Goal: Task Accomplishment & Management: Complete application form

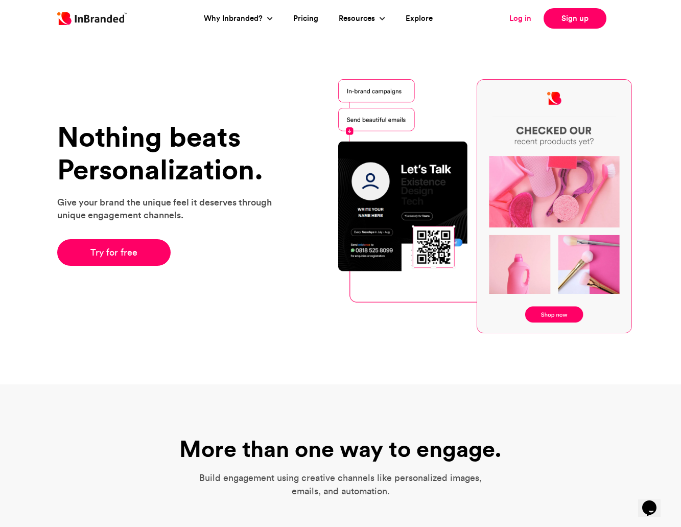
click at [523, 19] on link "Log in" at bounding box center [521, 19] width 22 height 12
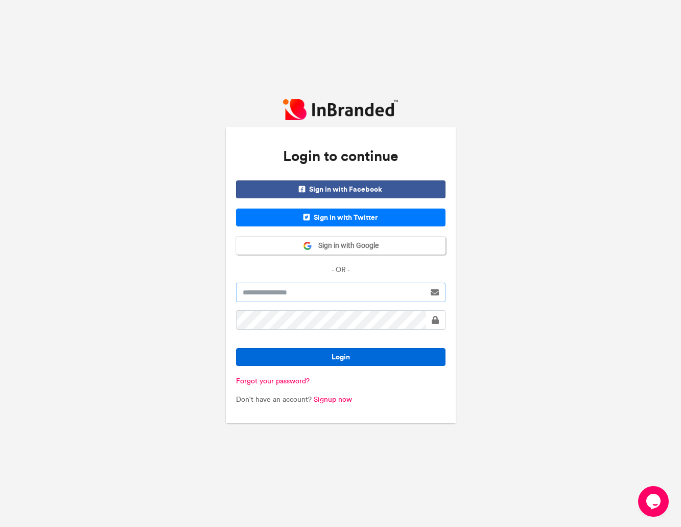
type input "**********"
click at [385, 355] on button "Login" at bounding box center [341, 357] width 210 height 18
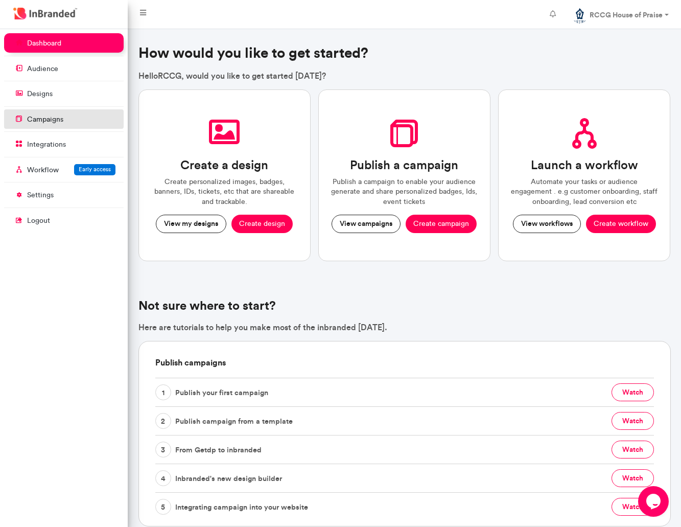
click at [75, 126] on link "campaigns" at bounding box center [64, 118] width 120 height 19
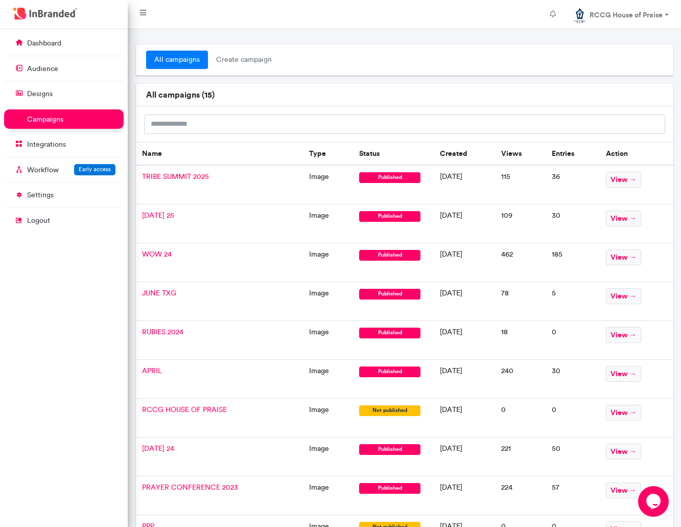
click at [270, 265] on td "WOW 24" at bounding box center [220, 262] width 168 height 39
click at [168, 256] on span "WOW 24" at bounding box center [157, 254] width 30 height 9
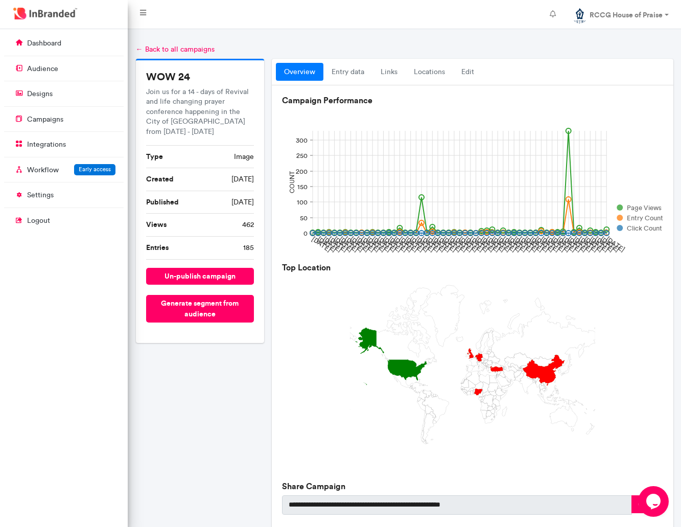
click at [162, 48] on link "← Back to all campaigns" at bounding box center [175, 49] width 79 height 9
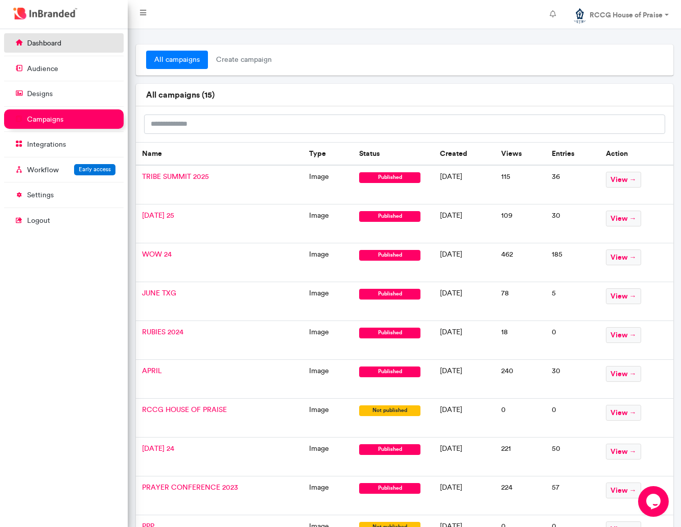
click at [80, 47] on link "dashboard" at bounding box center [64, 42] width 120 height 19
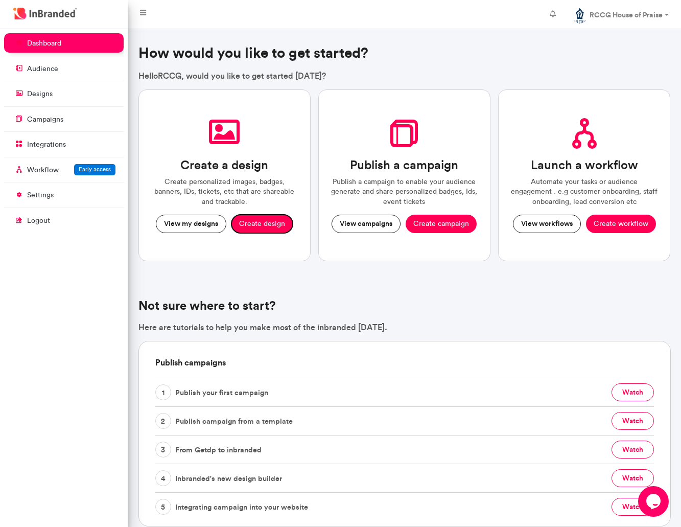
click at [249, 222] on button "Create design" at bounding box center [262, 224] width 61 height 18
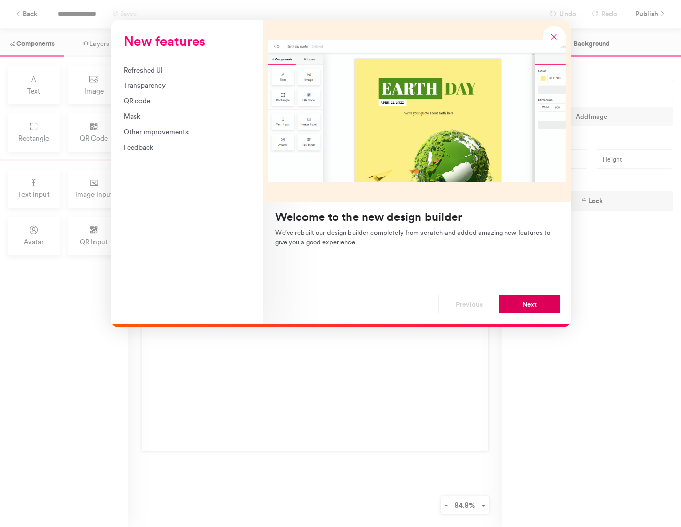
click at [536, 310] on button "Next" at bounding box center [529, 304] width 61 height 18
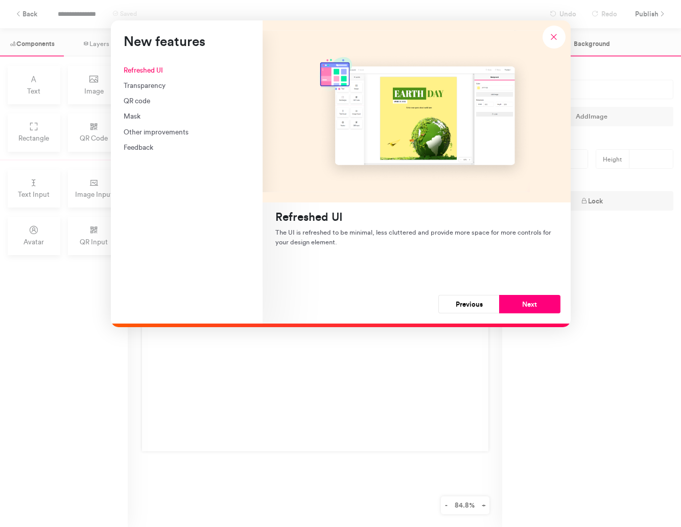
click at [536, 310] on button "Next" at bounding box center [529, 304] width 61 height 18
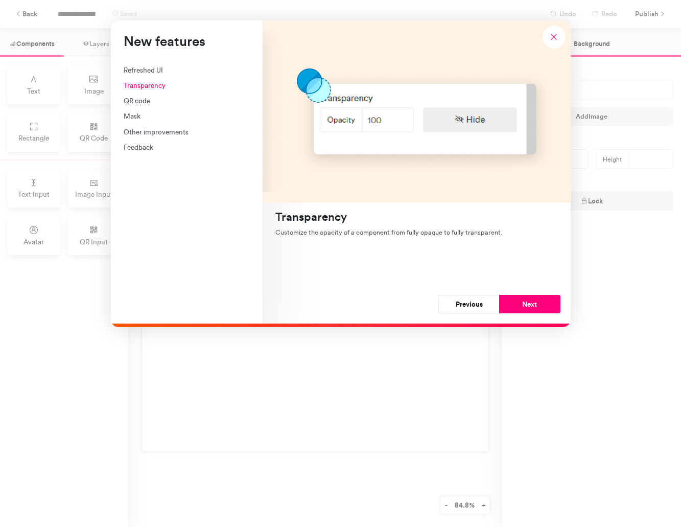
click at [536, 310] on button "Next" at bounding box center [529, 304] width 61 height 18
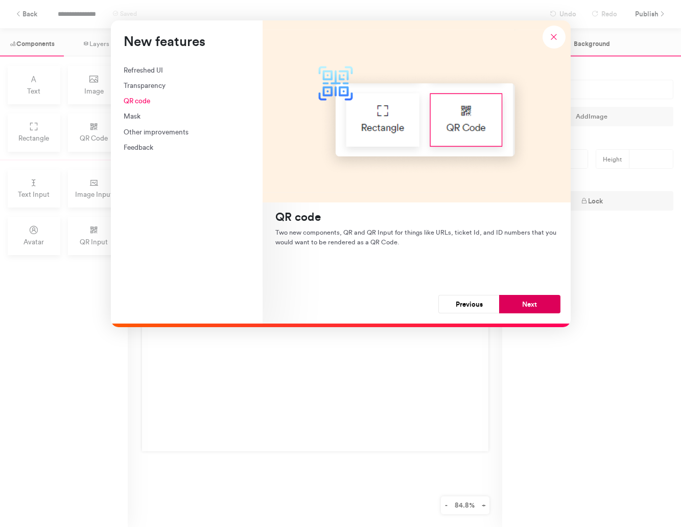
click at [536, 310] on button "Next" at bounding box center [529, 304] width 61 height 18
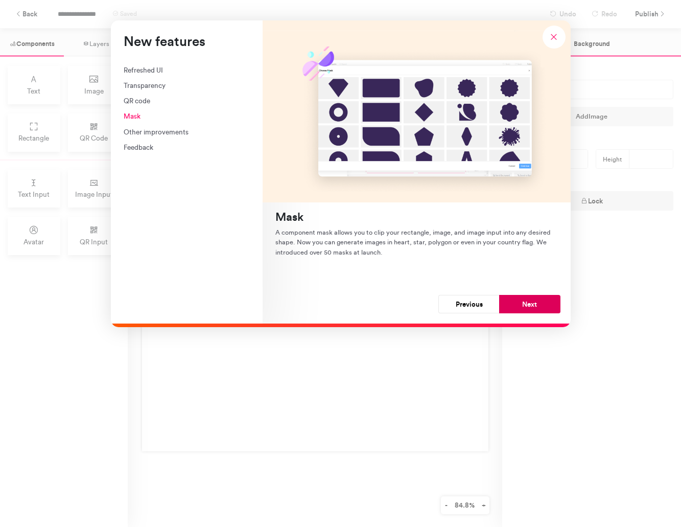
click at [536, 304] on button "Next" at bounding box center [529, 304] width 61 height 18
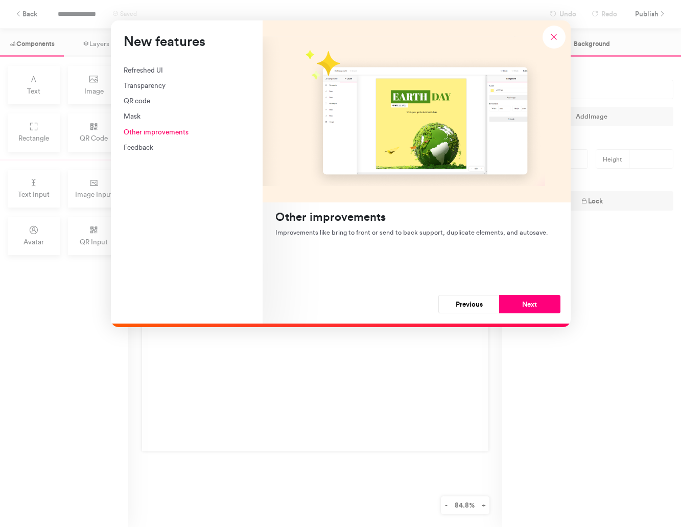
click at [536, 304] on button "Next" at bounding box center [529, 304] width 61 height 18
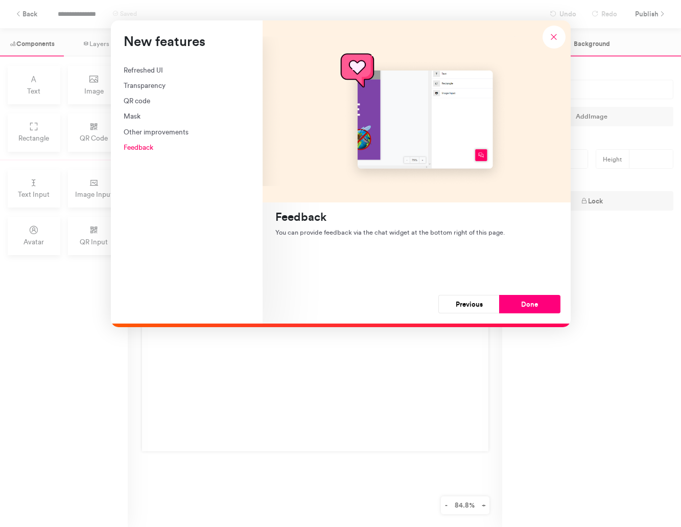
click at [536, 304] on button "Done" at bounding box center [529, 304] width 61 height 18
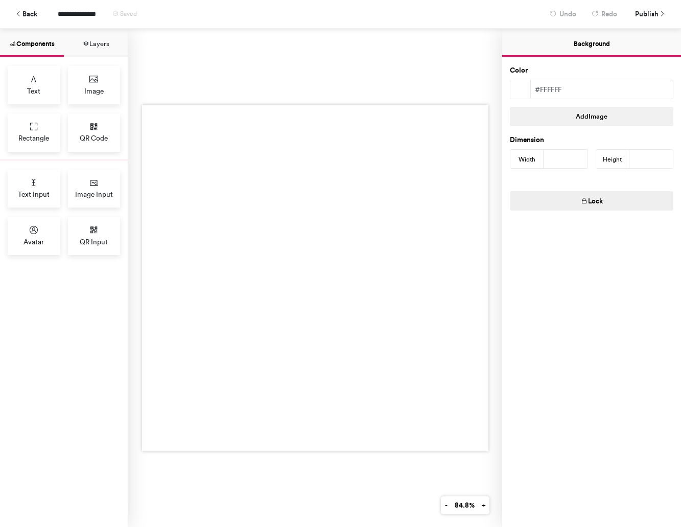
click at [214, 176] on div at bounding box center [315, 278] width 347 height 347
click at [98, 78] on icon at bounding box center [94, 79] width 10 height 10
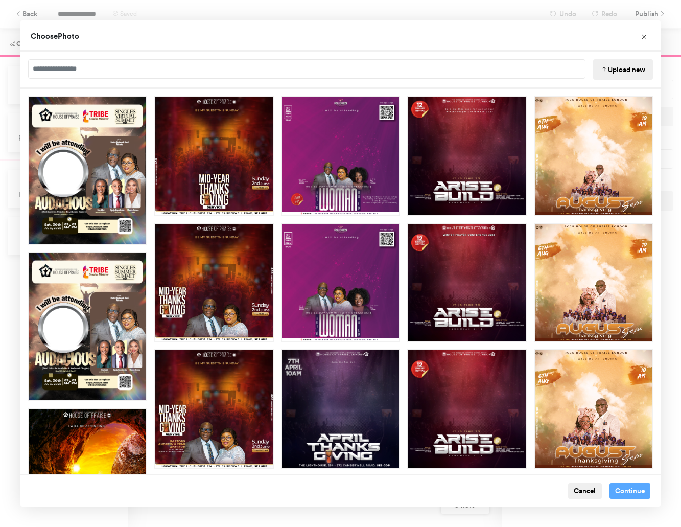
click at [618, 65] on button "Upload new" at bounding box center [623, 69] width 60 height 20
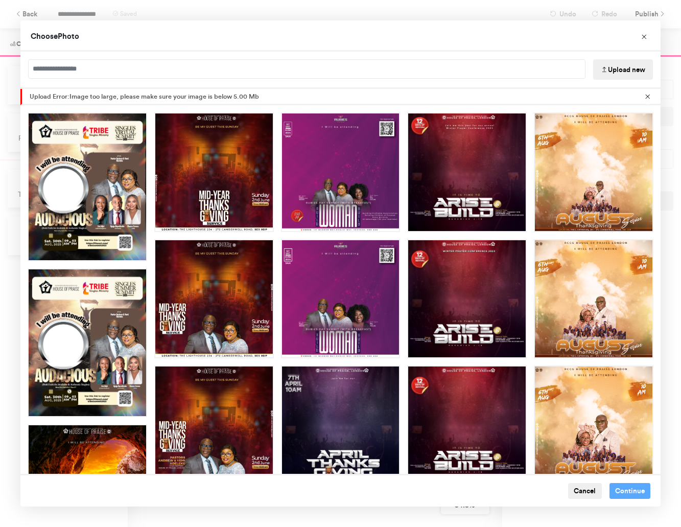
click at [605, 68] on icon "Choose Image" at bounding box center [604, 69] width 7 height 7
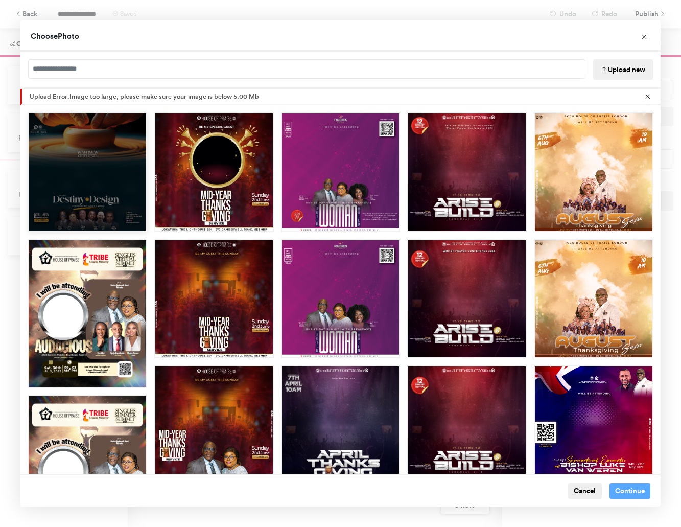
click at [108, 176] on div "Choose Image" at bounding box center [88, 172] width 120 height 120
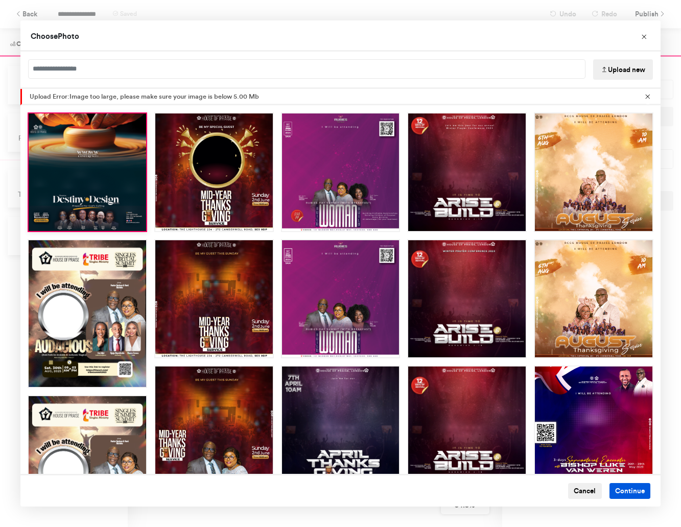
click at [618, 492] on button "Continue" at bounding box center [630, 491] width 41 height 16
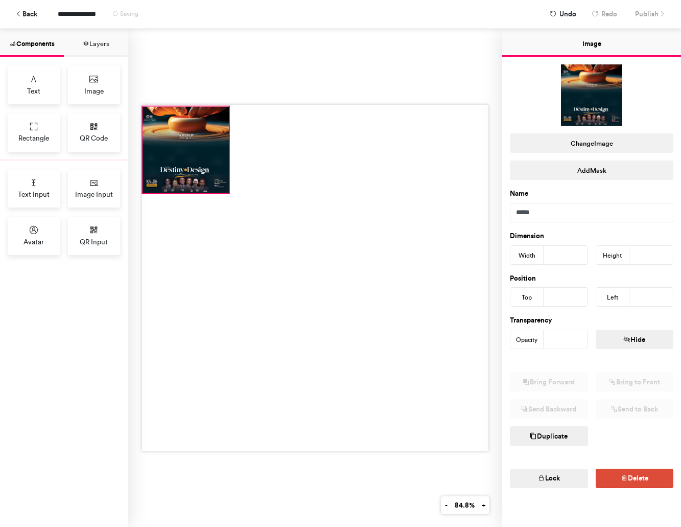
drag, startPoint x: 273, startPoint y: 235, endPoint x: 187, endPoint y: 150, distance: 121.1
click at [187, 150] on div at bounding box center [185, 149] width 87 height 87
type input "*"
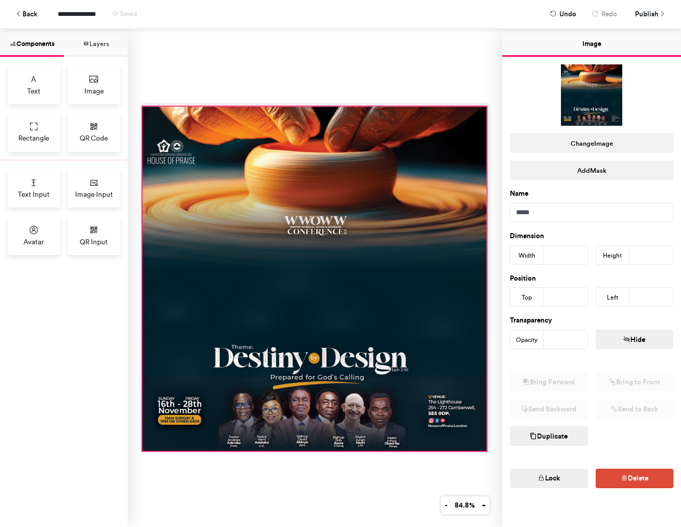
drag, startPoint x: 229, startPoint y: 193, endPoint x: 487, endPoint y: 451, distance: 364.3
click at [487, 451] on div at bounding box center [315, 278] width 347 height 347
type input "***"
click at [326, 81] on div at bounding box center [315, 278] width 375 height 498
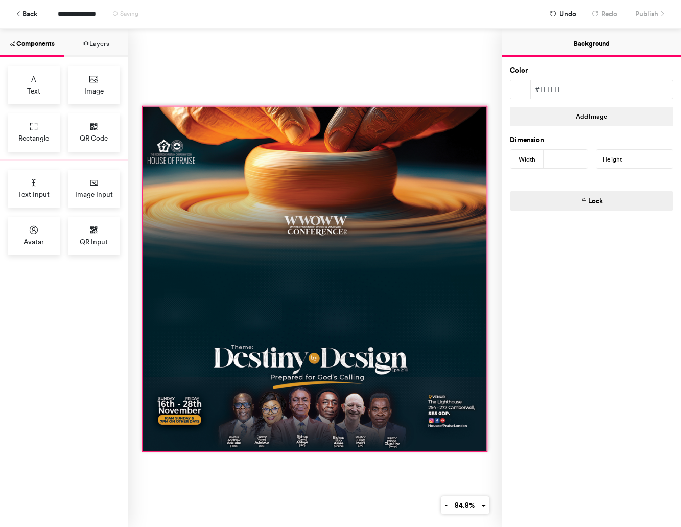
click at [313, 144] on div at bounding box center [314, 278] width 344 height 344
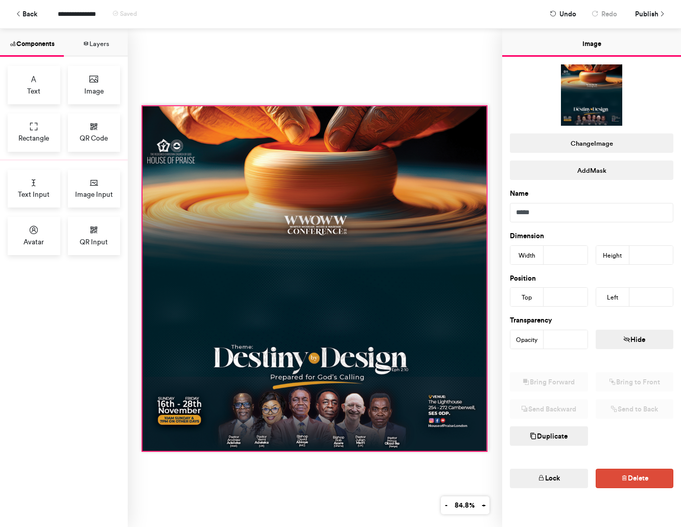
click at [144, 105] on div at bounding box center [315, 278] width 347 height 347
type input "***"
type input "*"
click at [300, 65] on div at bounding box center [315, 278] width 375 height 498
click at [313, 126] on div at bounding box center [314, 278] width 344 height 345
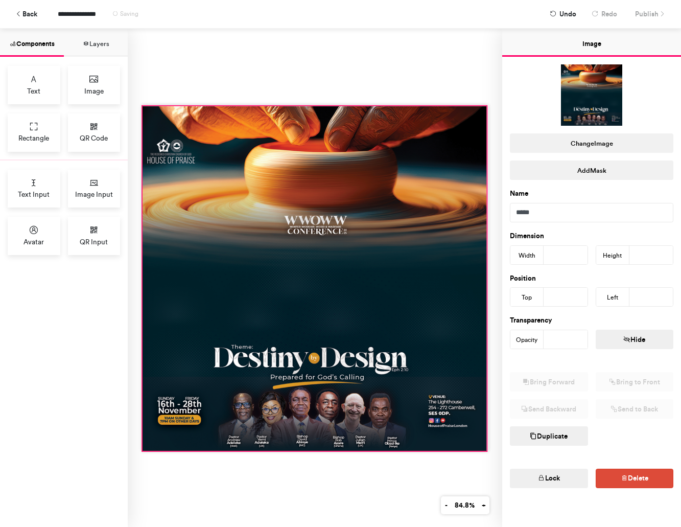
click at [146, 106] on div at bounding box center [314, 278] width 344 height 345
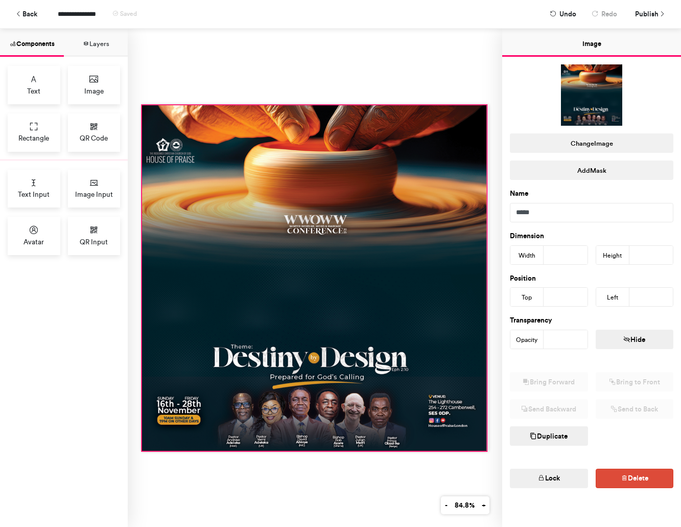
click at [141, 103] on div at bounding box center [315, 278] width 375 height 498
type input "***"
type input "*"
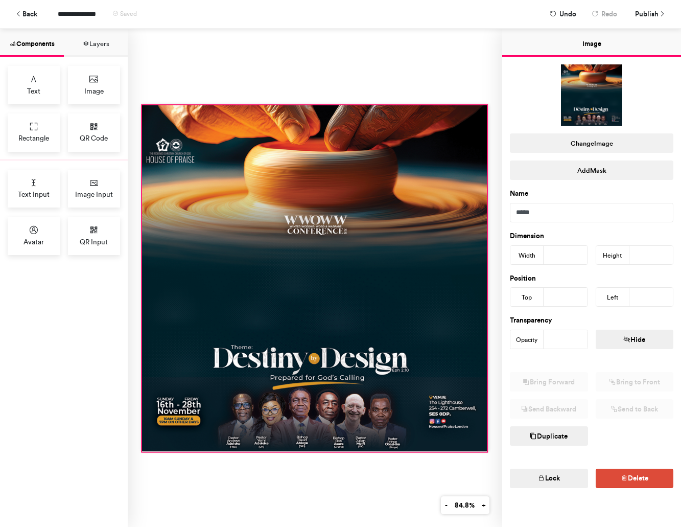
click at [489, 452] on div at bounding box center [315, 278] width 375 height 498
type input "***"
click at [442, 83] on div at bounding box center [315, 278] width 375 height 498
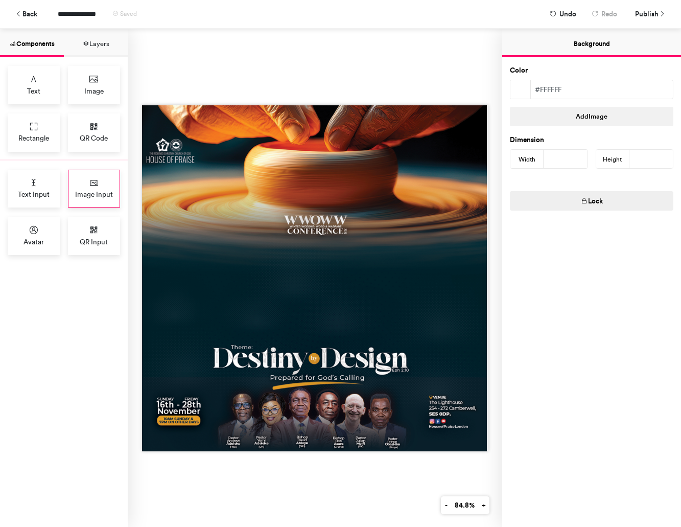
click at [98, 189] on span "Image Input" at bounding box center [94, 194] width 38 height 10
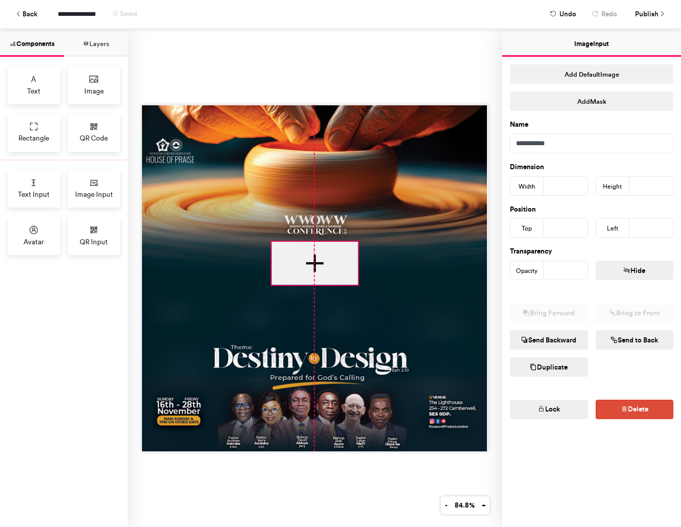
drag, startPoint x: 267, startPoint y: 234, endPoint x: 305, endPoint y: 282, distance: 60.4
click at [305, 282] on div at bounding box center [315, 278] width 347 height 347
type input "***"
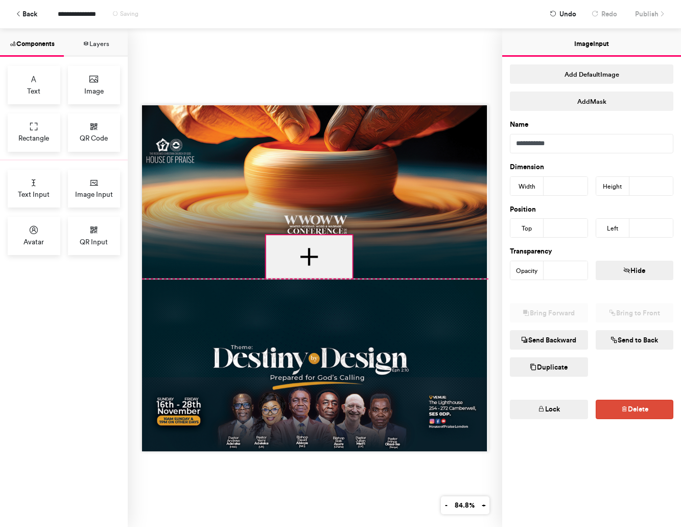
click at [310, 281] on div at bounding box center [315, 278] width 347 height 347
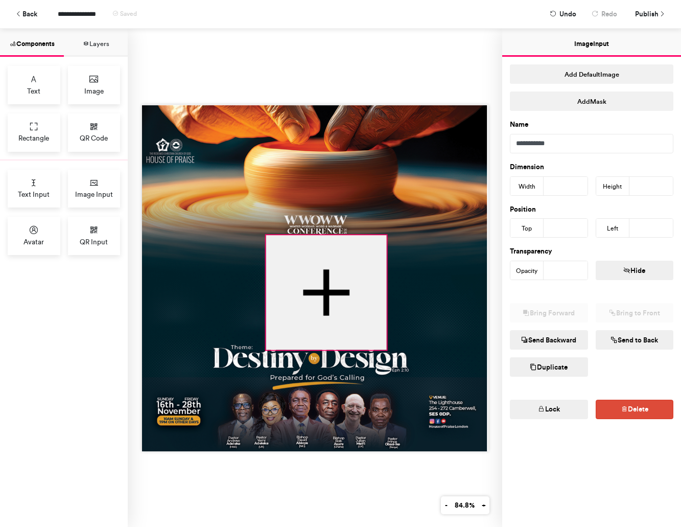
drag, startPoint x: 352, startPoint y: 278, endPoint x: 386, endPoint y: 349, distance: 78.9
click at [386, 349] on div at bounding box center [315, 278] width 347 height 347
type input "***"
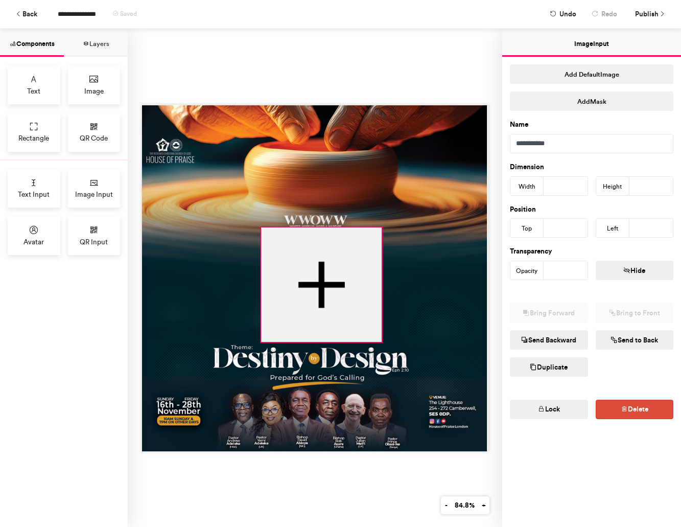
drag, startPoint x: 340, startPoint y: 300, endPoint x: 336, endPoint y: 292, distance: 8.9
click at [336, 292] on div at bounding box center [321, 284] width 121 height 115
type input "***"
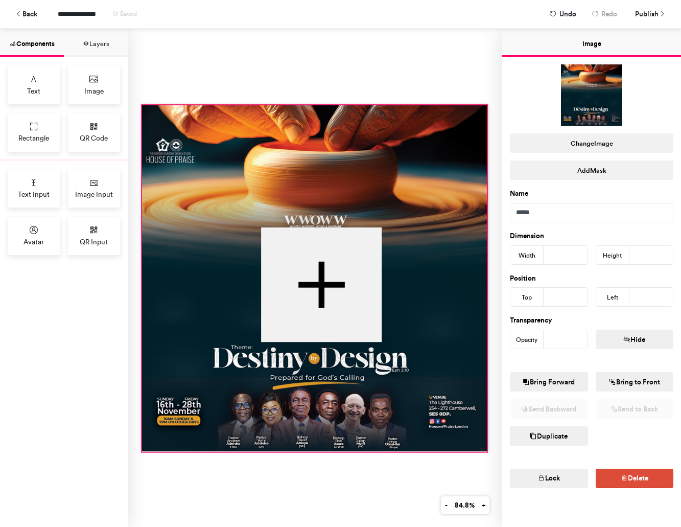
click at [345, 165] on div at bounding box center [314, 278] width 345 height 347
click at [593, 143] on button "Change Image" at bounding box center [592, 142] width 164 height 19
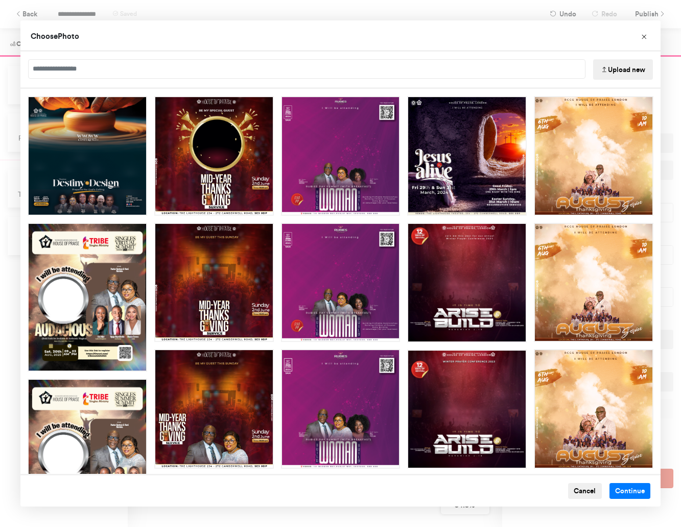
click at [616, 73] on button "Upload new" at bounding box center [623, 69] width 60 height 20
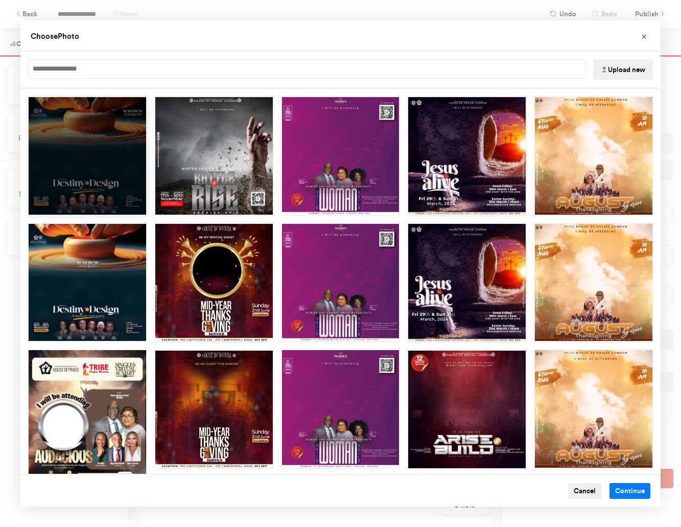
click at [101, 146] on div "Choose Image" at bounding box center [88, 156] width 120 height 120
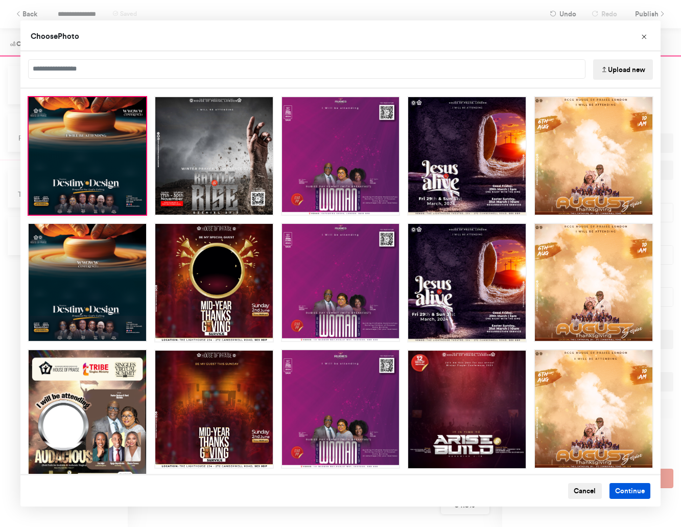
click at [619, 488] on button "Continue" at bounding box center [630, 491] width 41 height 16
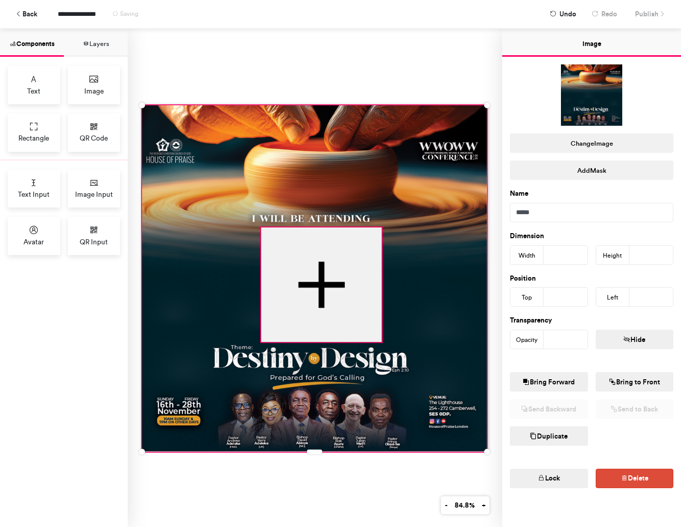
click at [364, 293] on div at bounding box center [321, 284] width 121 height 115
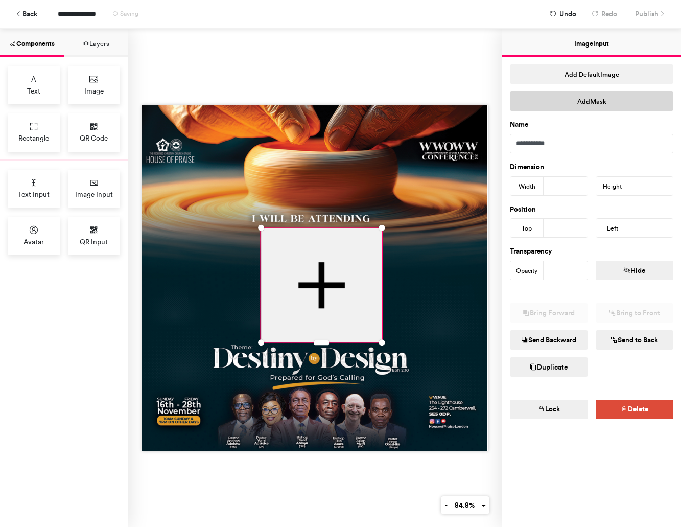
click at [601, 98] on button "Add Mask" at bounding box center [592, 100] width 164 height 19
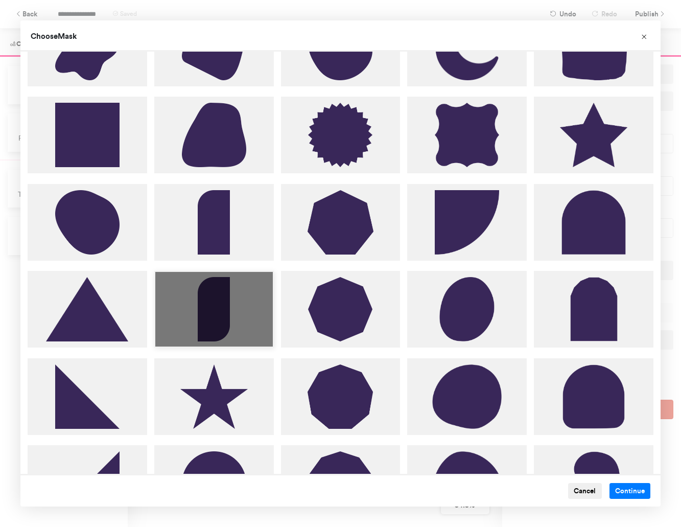
scroll to position [801, 0]
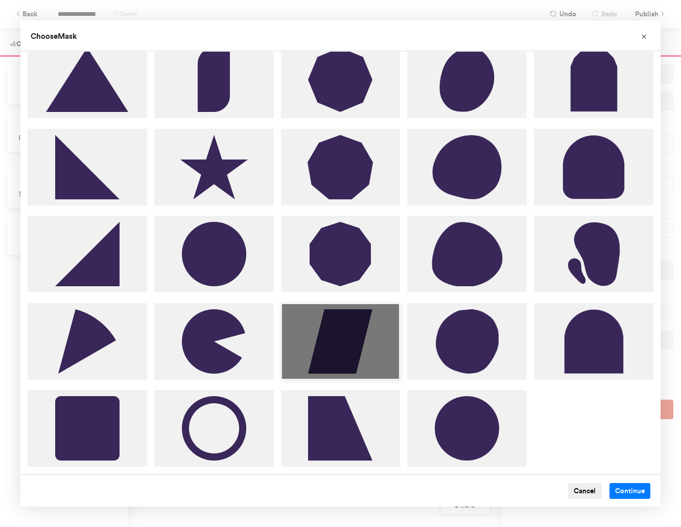
click at [362, 329] on div "Choose Image" at bounding box center [341, 341] width 120 height 77
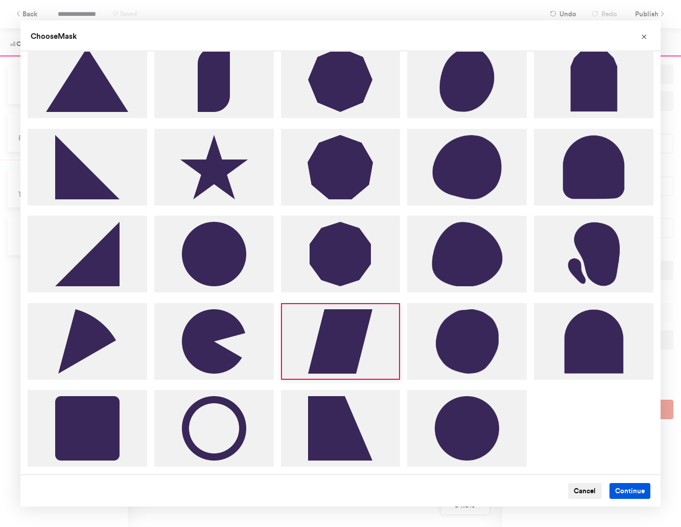
click at [621, 492] on button "Continue" at bounding box center [630, 491] width 41 height 16
type input "***"
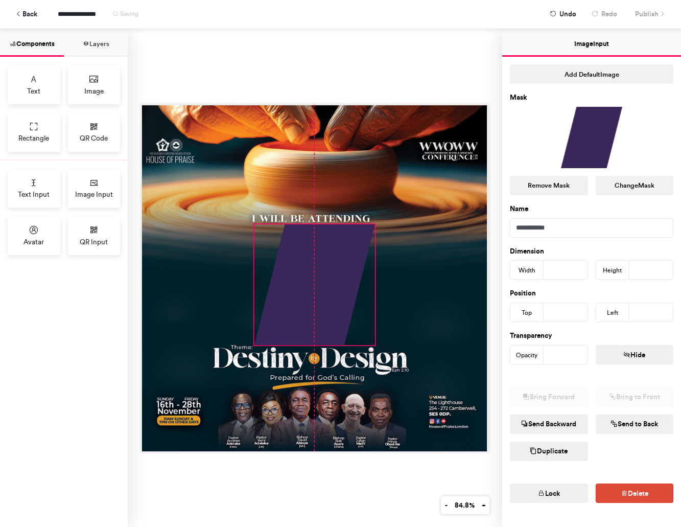
click at [308, 267] on div at bounding box center [314, 284] width 121 height 121
type input "***"
click at [412, 62] on div at bounding box center [315, 278] width 375 height 498
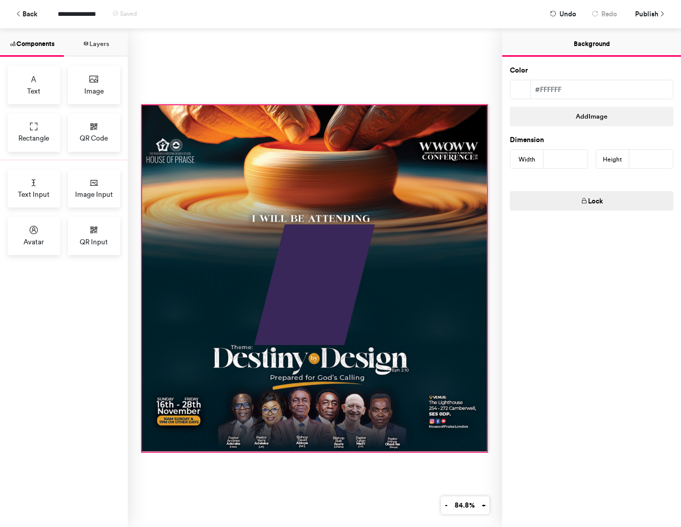
click at [434, 270] on div at bounding box center [314, 278] width 345 height 347
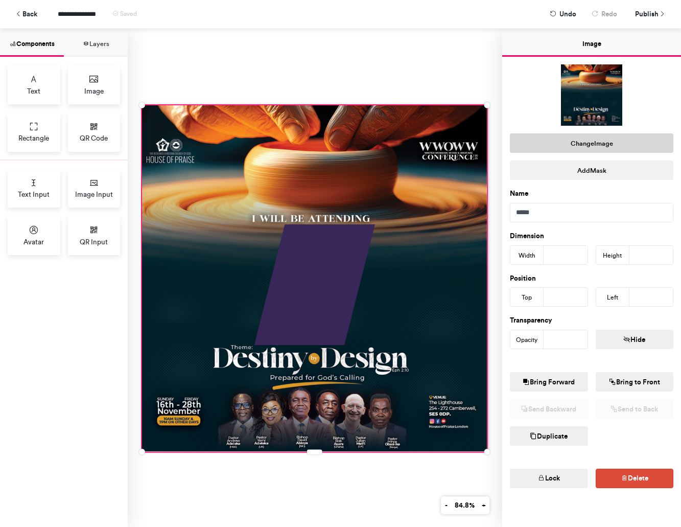
click at [576, 142] on button "Change Image" at bounding box center [592, 142] width 164 height 19
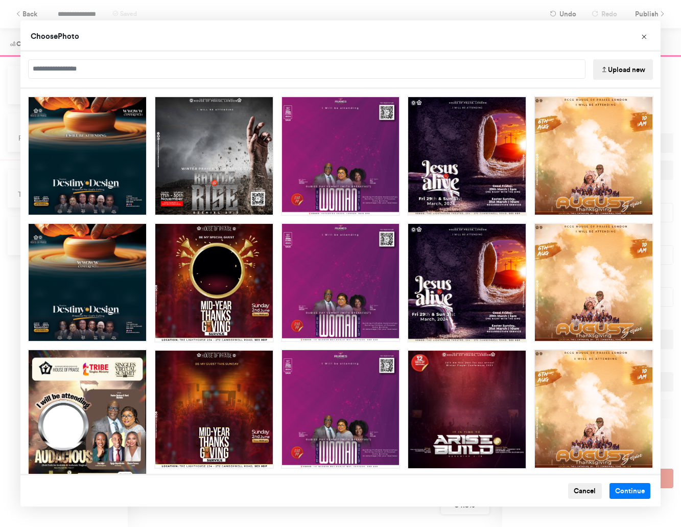
click at [611, 67] on button "Upload new" at bounding box center [623, 69] width 60 height 20
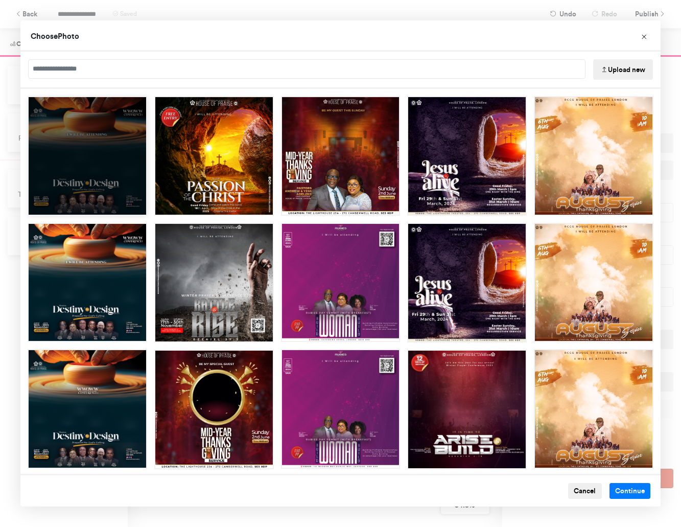
click at [111, 167] on div "Choose Image" at bounding box center [88, 156] width 120 height 120
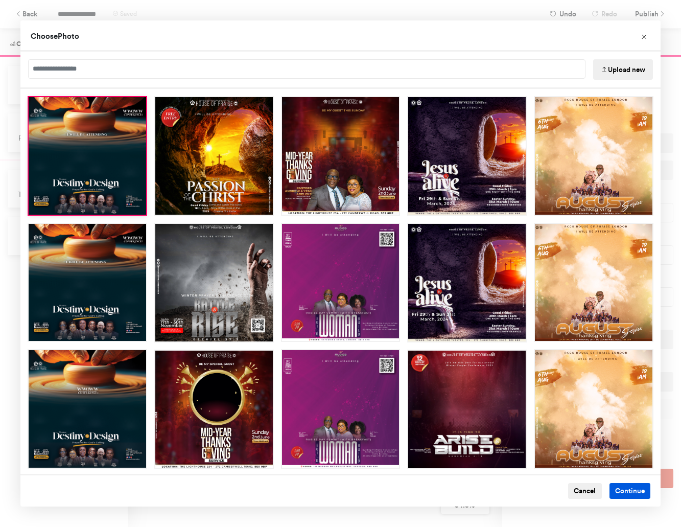
click at [619, 493] on button "Continue" at bounding box center [630, 491] width 41 height 16
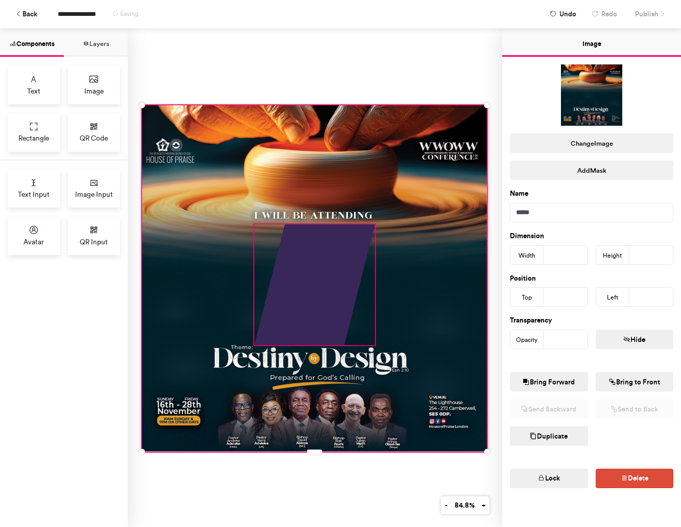
click at [340, 294] on div at bounding box center [314, 284] width 121 height 121
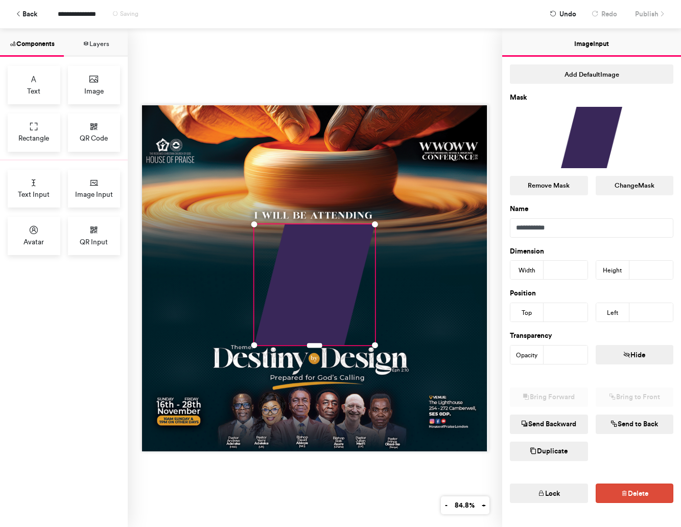
scroll to position [20, 0]
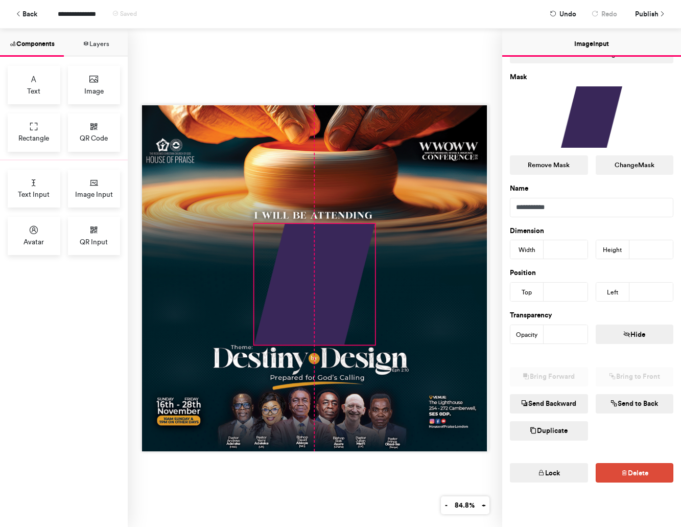
click at [307, 254] on div at bounding box center [314, 284] width 121 height 121
click at [615, 445] on div "Lock Delete" at bounding box center [591, 462] width 179 height 42
click at [344, 71] on div at bounding box center [315, 278] width 375 height 498
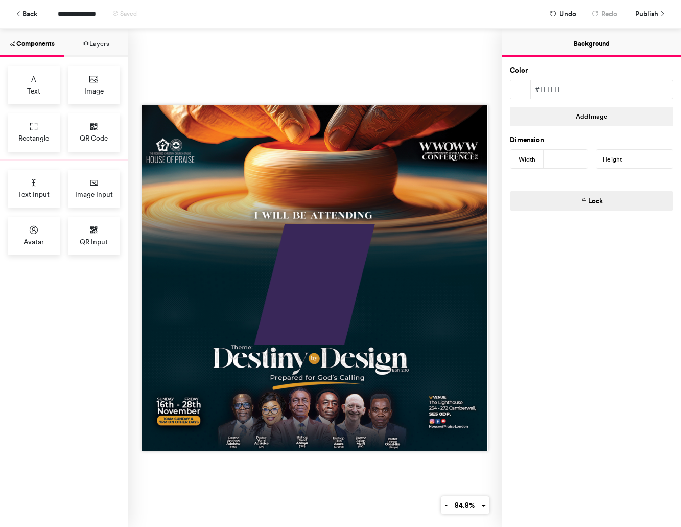
click at [31, 234] on icon at bounding box center [34, 230] width 10 height 10
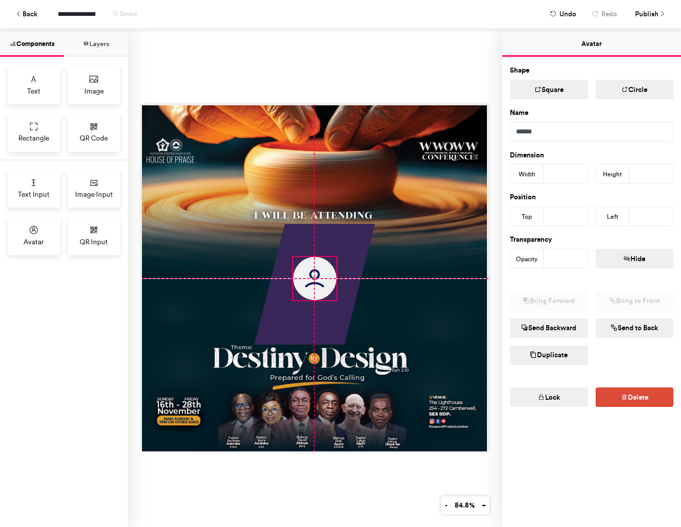
drag, startPoint x: 254, startPoint y: 217, endPoint x: 314, endPoint y: 283, distance: 89.0
click at [314, 283] on img at bounding box center [314, 278] width 43 height 43
type input "***"
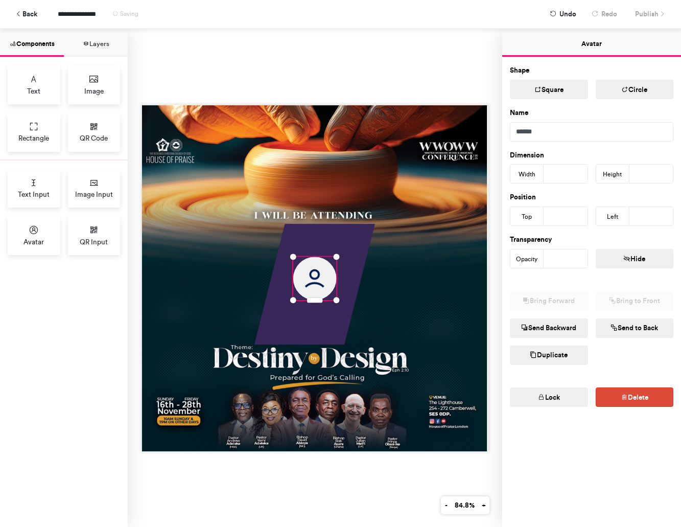
click at [644, 94] on button "Circle" at bounding box center [635, 89] width 78 height 19
click at [571, 90] on button "Square" at bounding box center [549, 89] width 78 height 19
click at [628, 88] on button "Circle" at bounding box center [635, 89] width 78 height 19
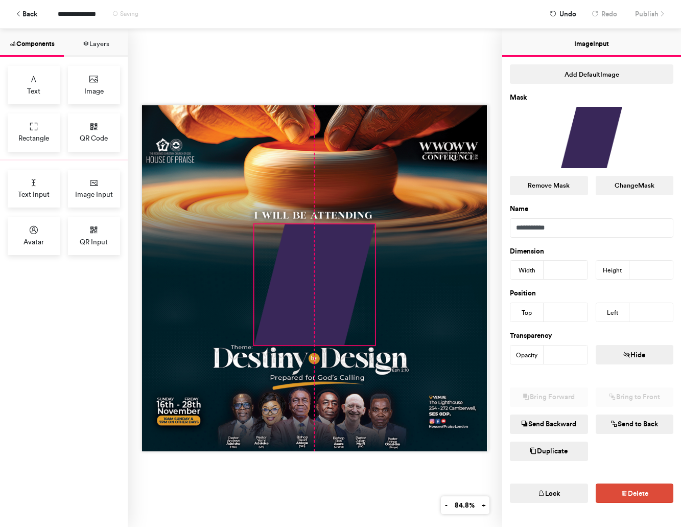
click at [315, 261] on div at bounding box center [314, 284] width 121 height 121
type input "***"
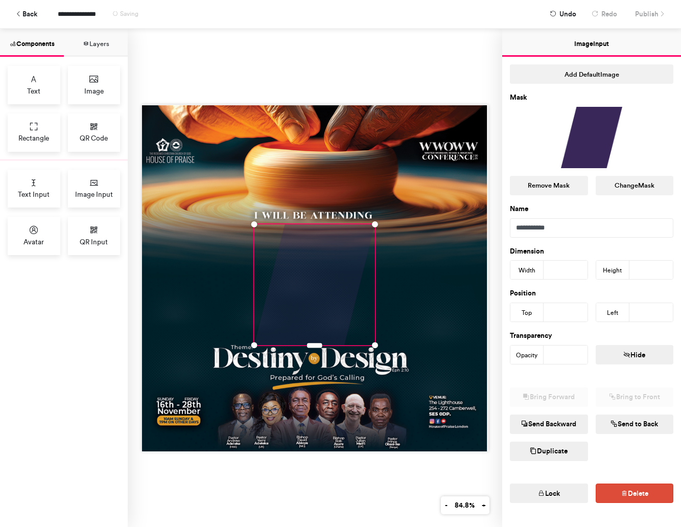
click at [580, 356] on input "**" at bounding box center [566, 355] width 44 height 18
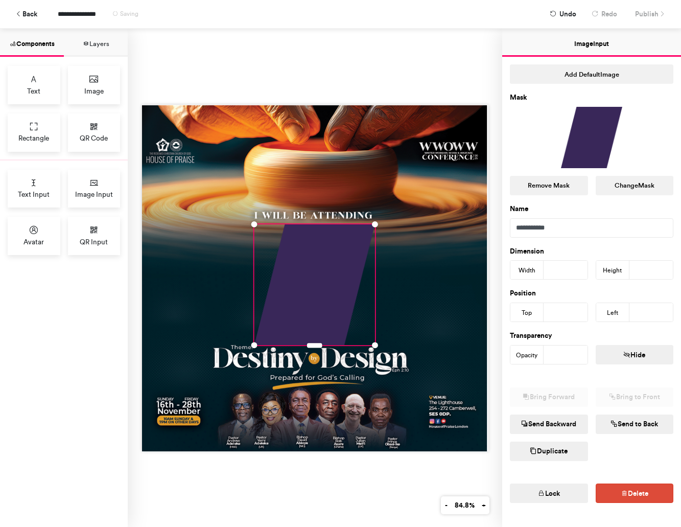
type input "***"
click at [580, 351] on input "***" at bounding box center [566, 355] width 44 height 18
click at [71, 366] on div "Text Image Rectangle QR Code Text Input Image Input Avatar QR Input" at bounding box center [64, 292] width 128 height 470
click at [616, 70] on button "Add Default Image" at bounding box center [592, 73] width 164 height 19
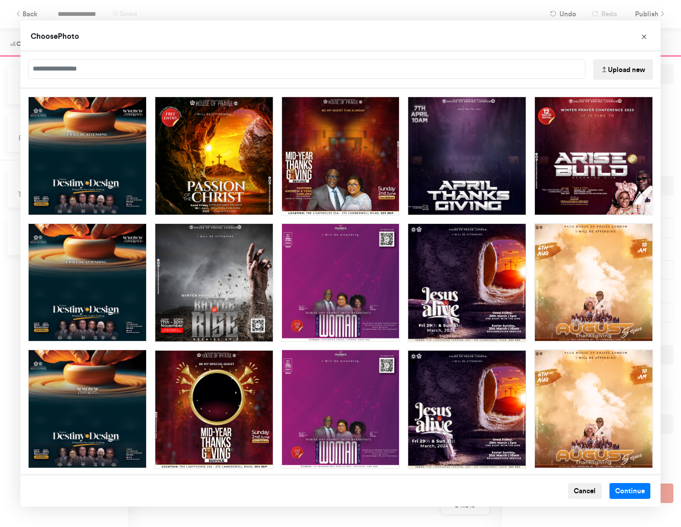
click at [583, 491] on button "Cancel" at bounding box center [585, 491] width 34 height 16
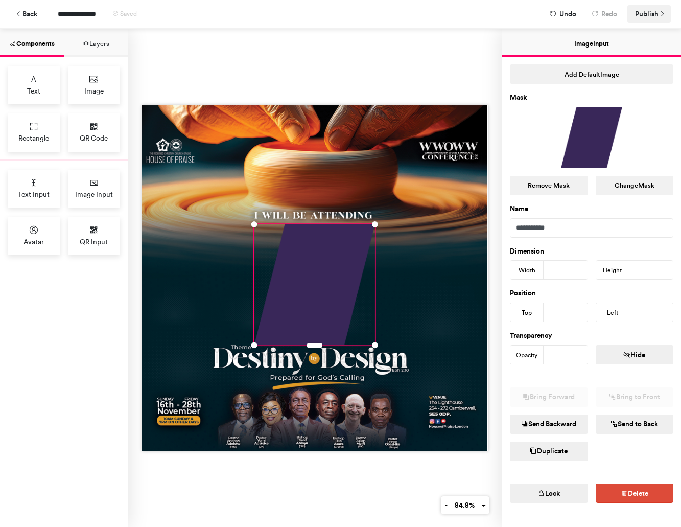
click at [648, 18] on span "Publish" at bounding box center [647, 14] width 24 height 18
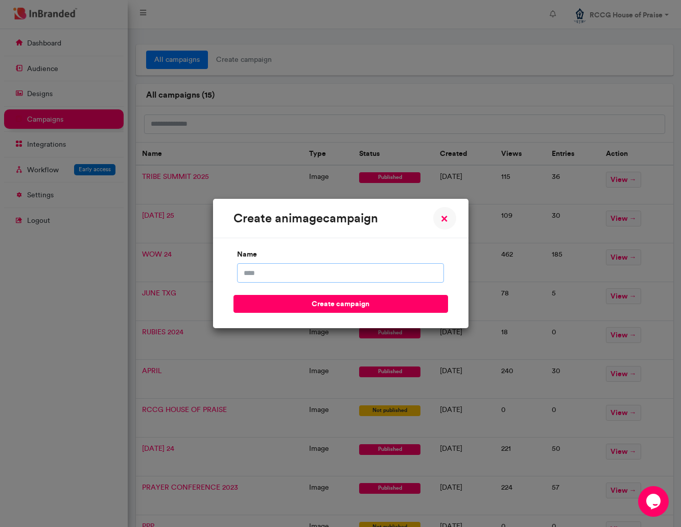
click at [328, 272] on input "name" at bounding box center [340, 272] width 207 height 19
type input "********"
click at [234, 295] on button "create campaign" at bounding box center [341, 304] width 215 height 18
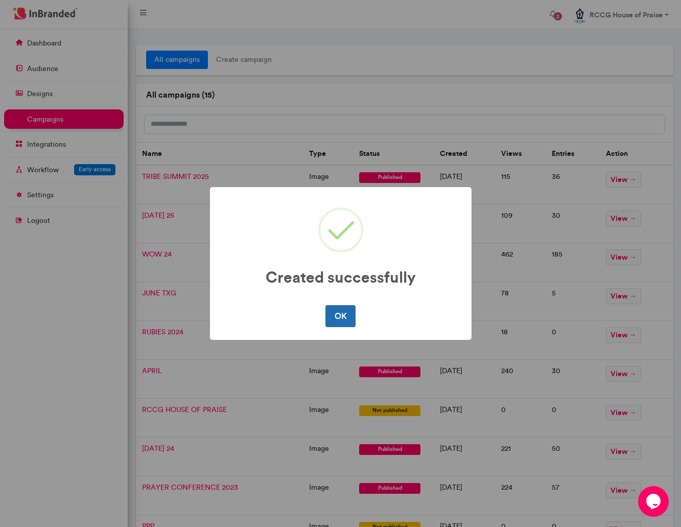
click at [341, 320] on button "OK" at bounding box center [341, 315] width 30 height 21
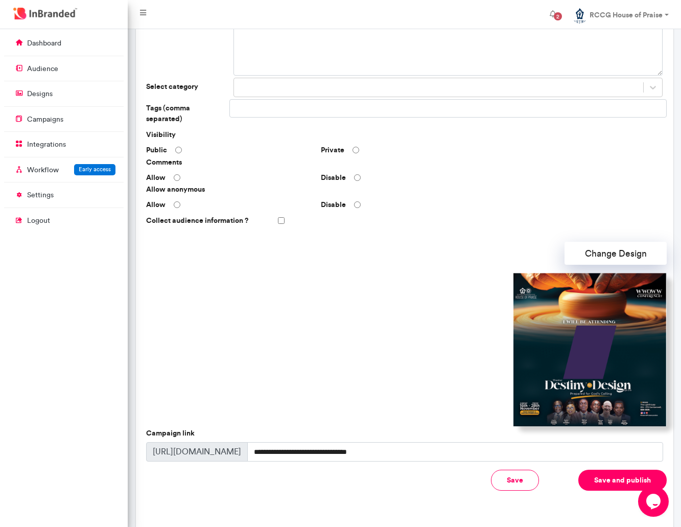
scroll to position [146, 0]
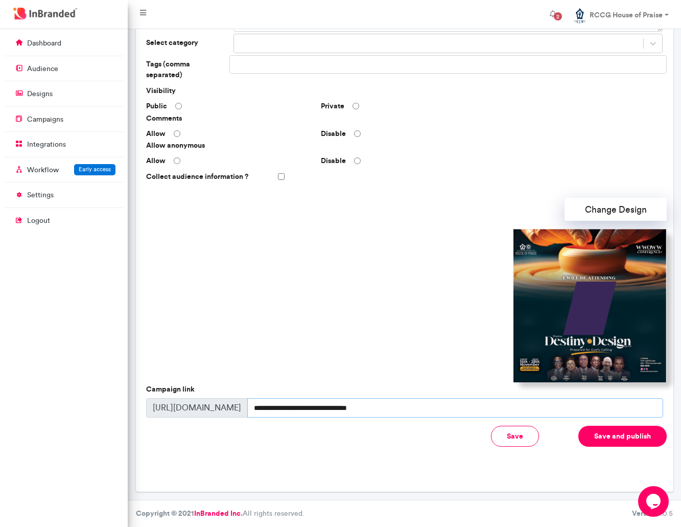
click at [421, 409] on input "**********" at bounding box center [455, 407] width 416 height 19
click at [606, 439] on button "Save and publish" at bounding box center [623, 436] width 88 height 21
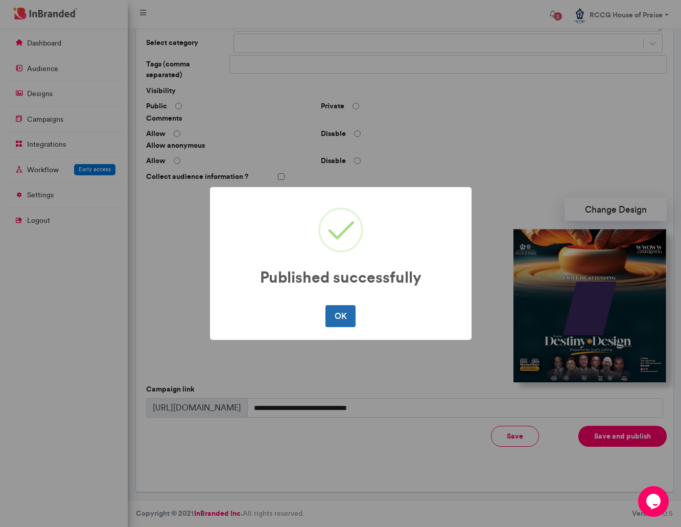
click at [344, 320] on button "OK" at bounding box center [341, 315] width 30 height 21
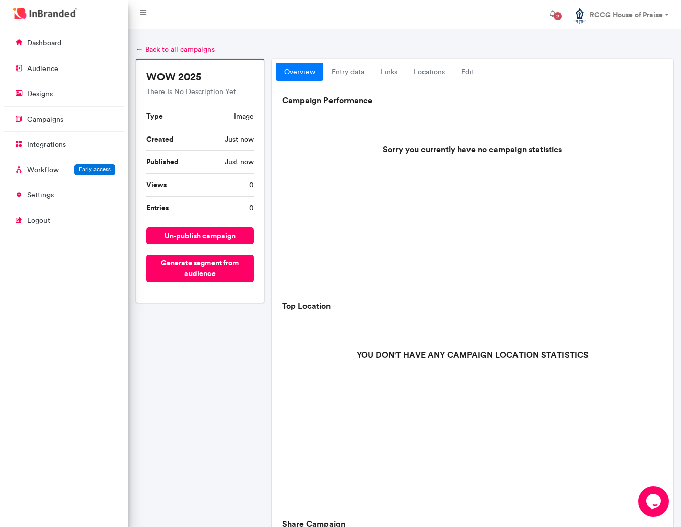
scroll to position [196, 0]
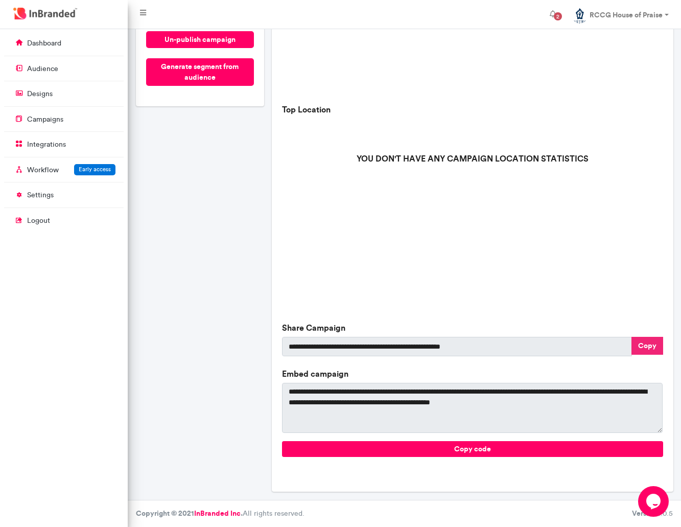
click at [639, 346] on button "Copy" at bounding box center [648, 346] width 32 height 18
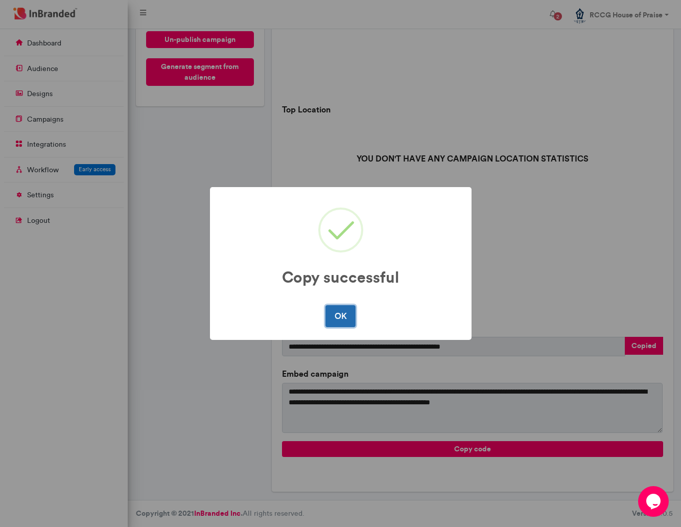
click at [339, 315] on button "OK" at bounding box center [341, 315] width 30 height 21
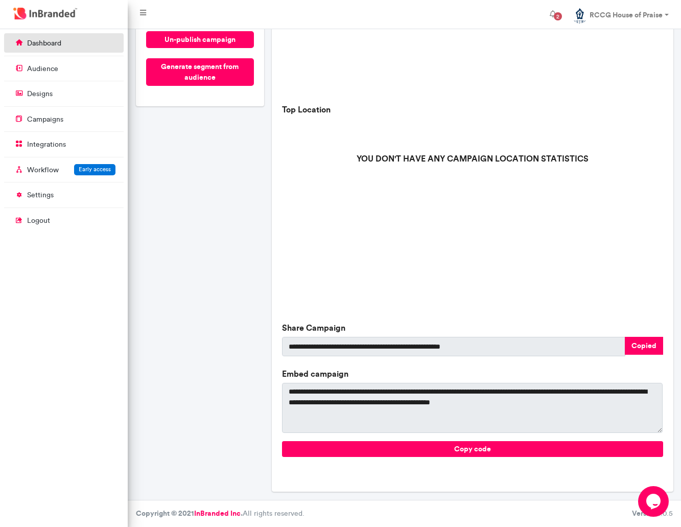
click at [36, 39] on p "dashboard" at bounding box center [44, 43] width 34 height 10
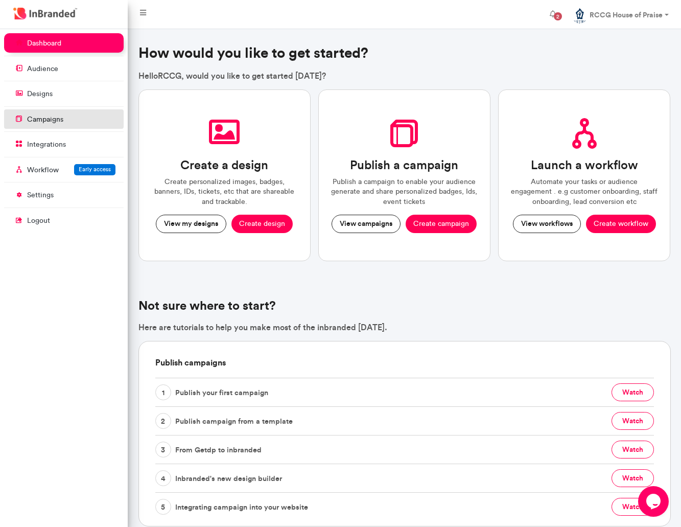
click at [75, 125] on link "campaigns" at bounding box center [64, 118] width 120 height 19
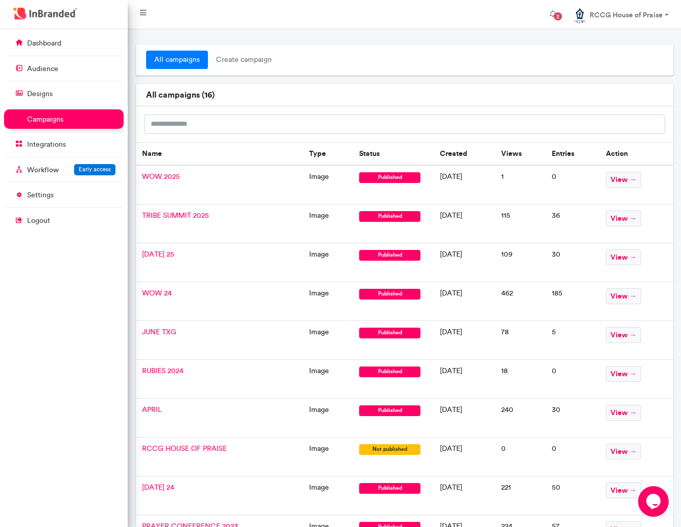
click at [264, 181] on td "WOW 2025" at bounding box center [220, 184] width 168 height 39
click at [599, 189] on td "0" at bounding box center [573, 184] width 54 height 39
click at [623, 184] on span "view →" at bounding box center [623, 180] width 35 height 16
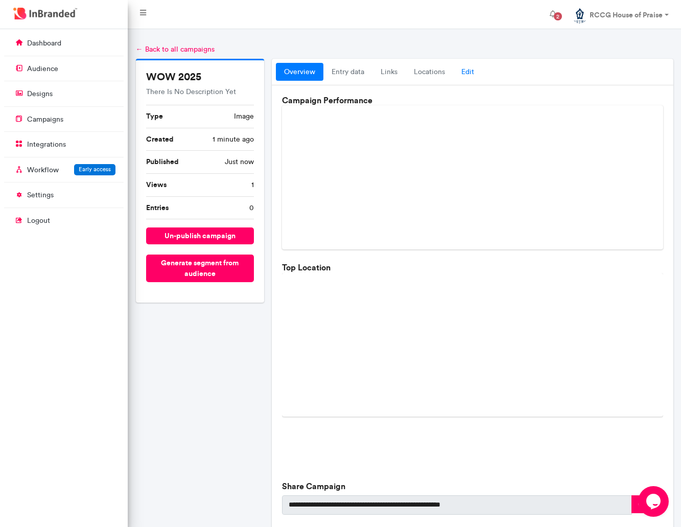
click at [468, 70] on link "Edit" at bounding box center [467, 72] width 29 height 18
click at [467, 73] on link "Edit" at bounding box center [467, 72] width 29 height 18
click at [464, 72] on link "Edit" at bounding box center [467, 72] width 29 height 18
click at [465, 71] on link "Edit" at bounding box center [467, 72] width 29 height 18
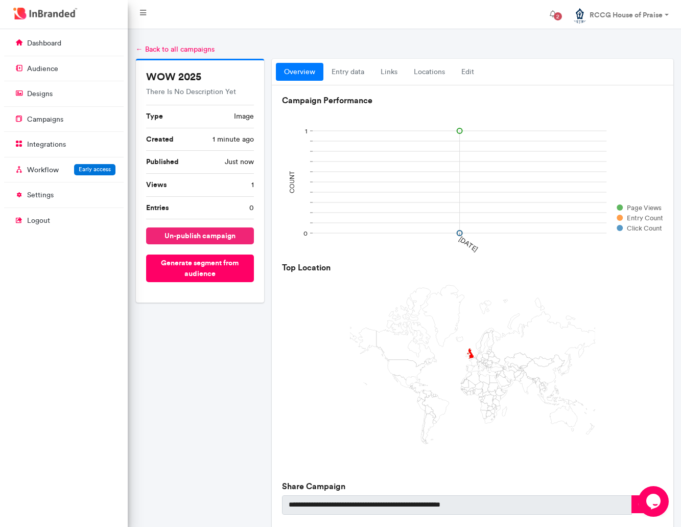
click at [195, 240] on button "un-publish campaign" at bounding box center [200, 235] width 108 height 17
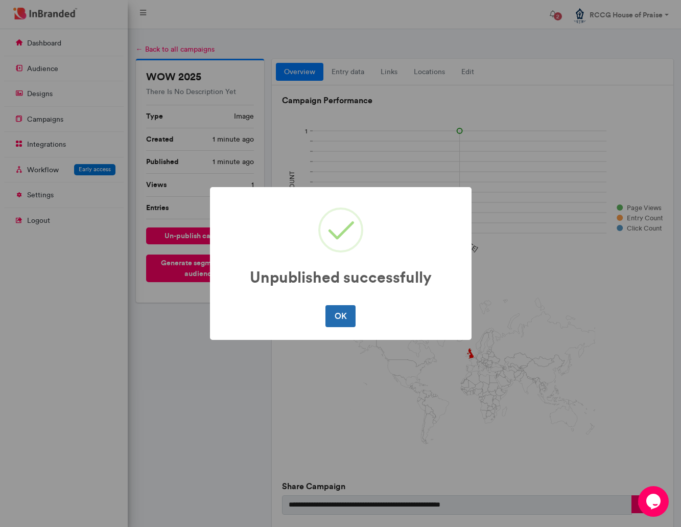
click at [337, 307] on button "OK" at bounding box center [341, 315] width 30 height 21
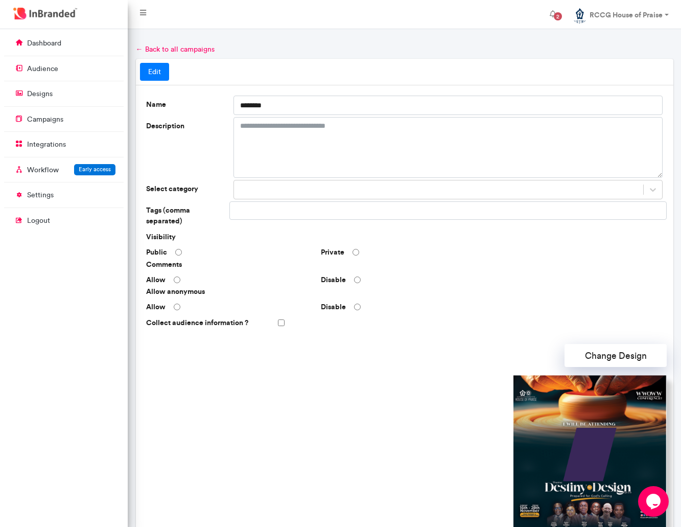
click at [164, 77] on link "Edit" at bounding box center [154, 72] width 29 height 18
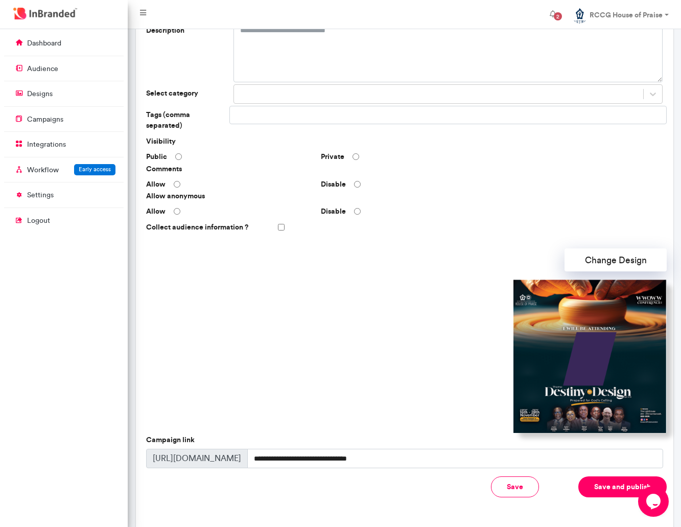
click at [576, 341] on img at bounding box center [590, 356] width 153 height 153
click at [610, 262] on button "Change Design" at bounding box center [616, 259] width 102 height 23
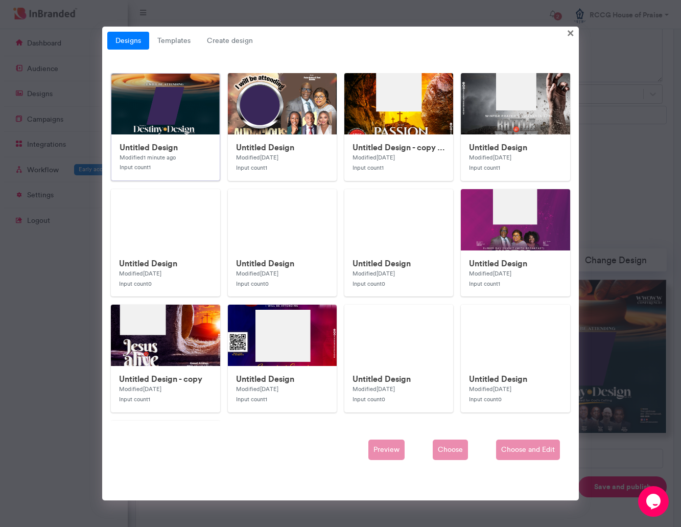
click at [173, 80] on img at bounding box center [315, 278] width 409 height 409
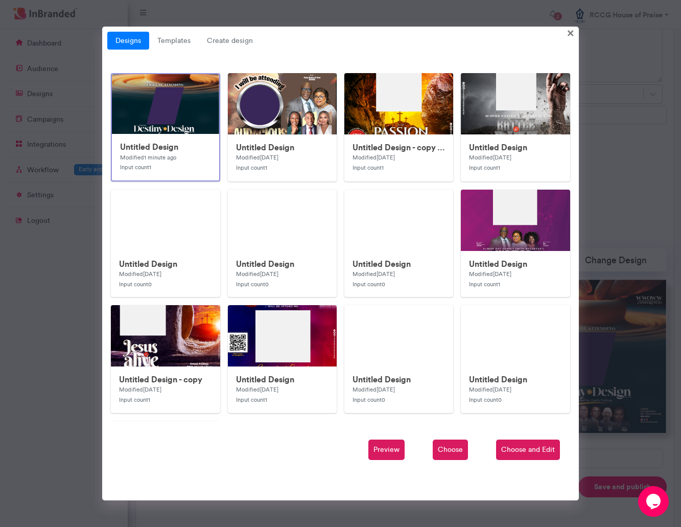
click at [522, 449] on span "Choose and Edit" at bounding box center [528, 450] width 64 height 20
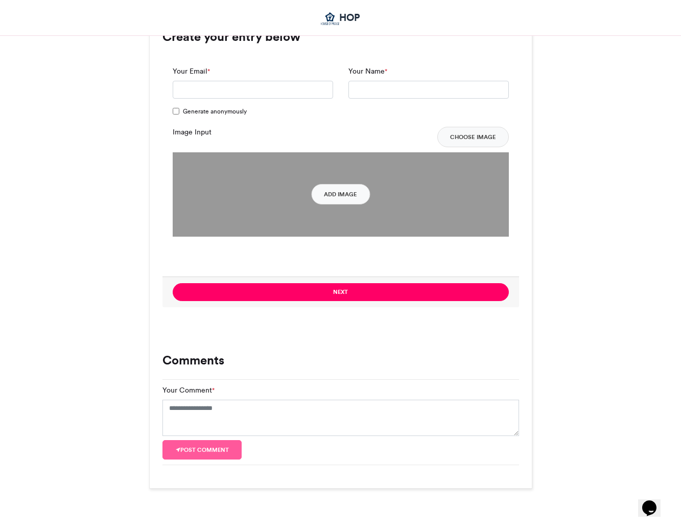
scroll to position [677, 0]
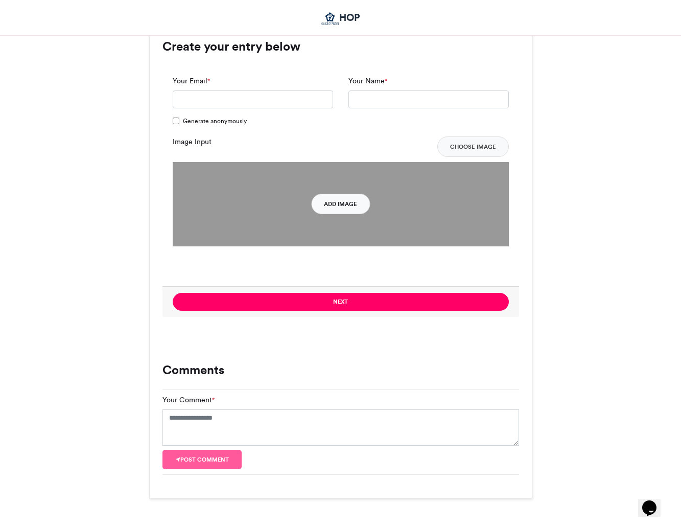
click at [330, 203] on button "Add Image" at bounding box center [340, 204] width 59 height 20
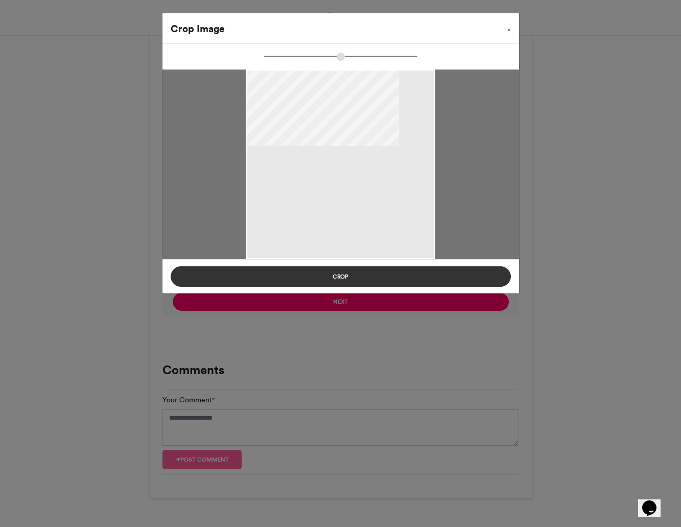
type input "******"
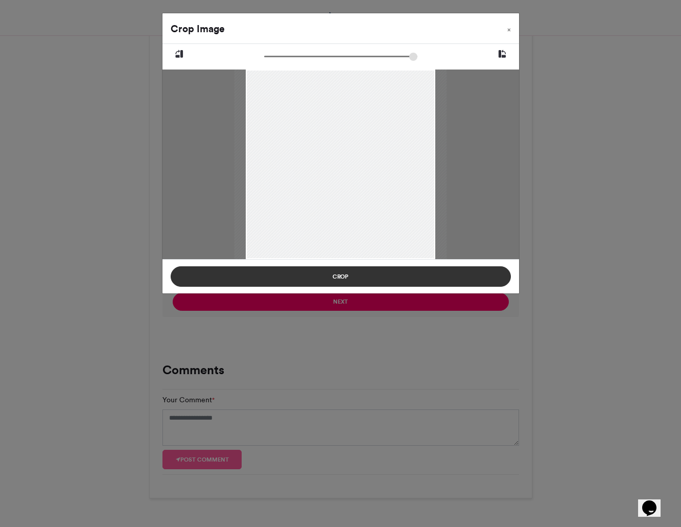
click at [341, 273] on button "Crop" at bounding box center [341, 276] width 340 height 20
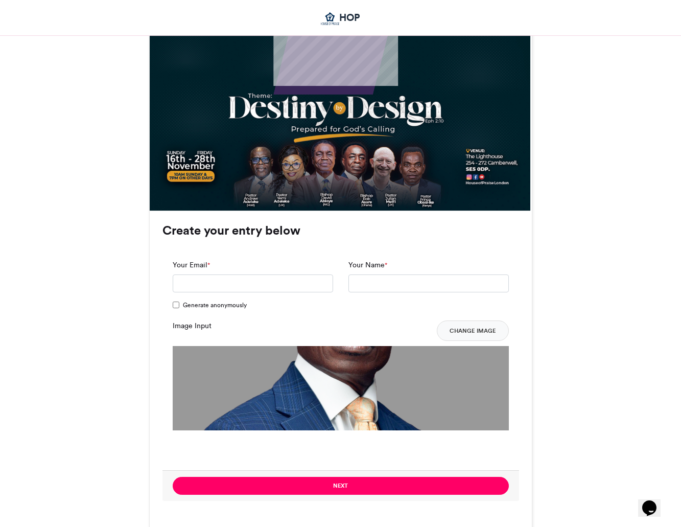
scroll to position [515, 0]
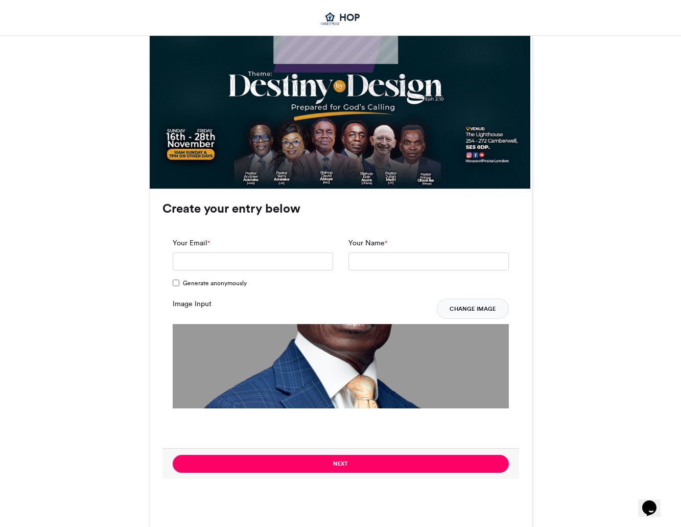
click at [473, 311] on button "Change Image" at bounding box center [473, 308] width 72 height 20
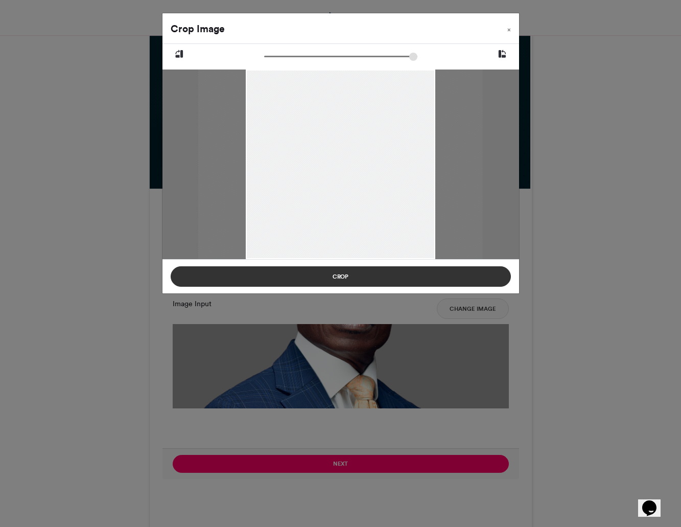
click at [413, 277] on button "Crop" at bounding box center [341, 276] width 340 height 20
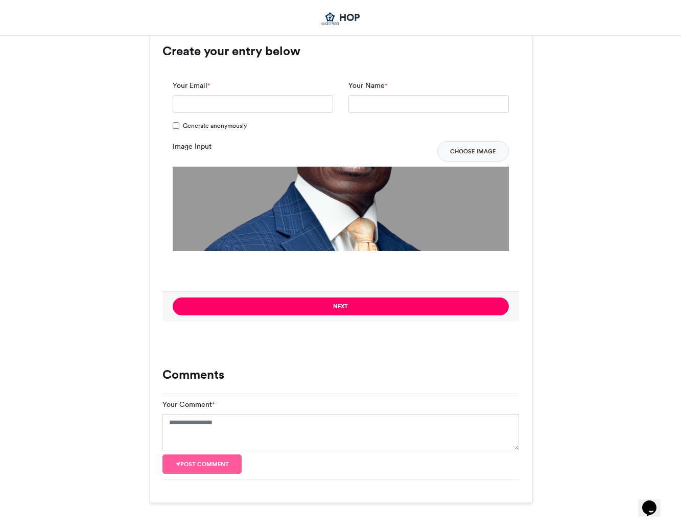
scroll to position [722, 0]
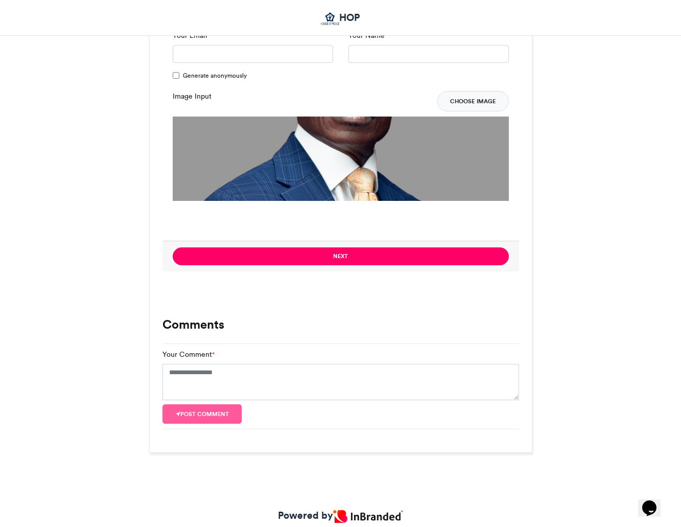
click at [448, 97] on button "Choose Image" at bounding box center [474, 101] width 72 height 20
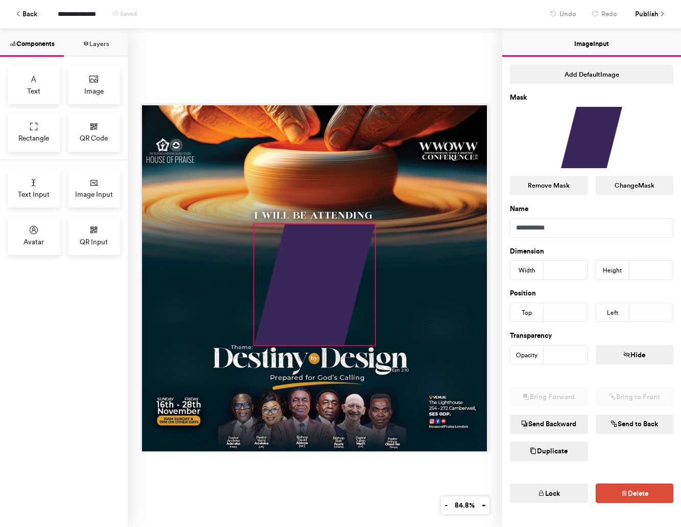
click at [340, 283] on div at bounding box center [314, 284] width 121 height 121
click at [628, 191] on button "Change Mask" at bounding box center [635, 185] width 78 height 19
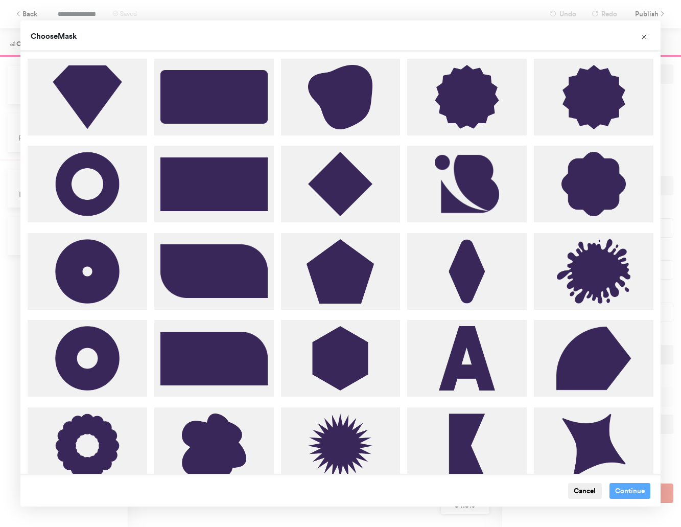
click at [582, 490] on button "Cancel" at bounding box center [585, 491] width 34 height 16
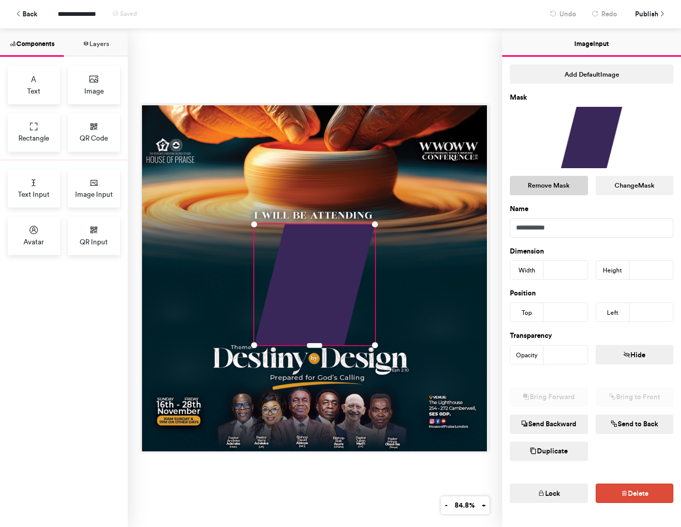
click at [561, 186] on button "Remove Mask" at bounding box center [549, 185] width 78 height 19
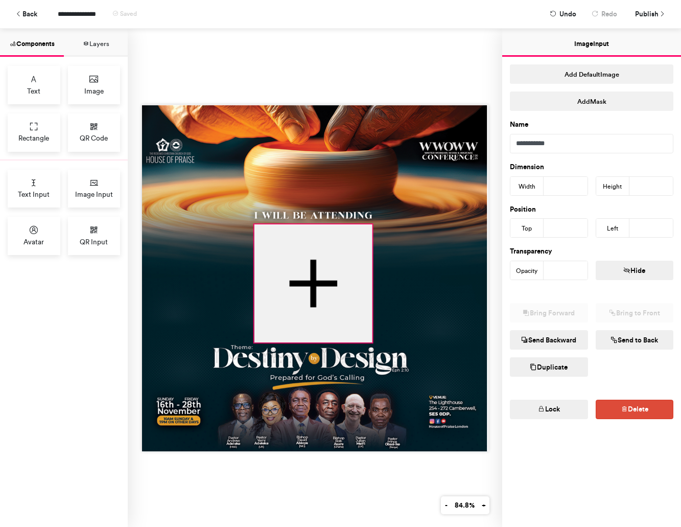
click at [374, 342] on div at bounding box center [315, 278] width 347 height 347
type input "***"
click at [573, 98] on button "Add Mask" at bounding box center [592, 100] width 164 height 19
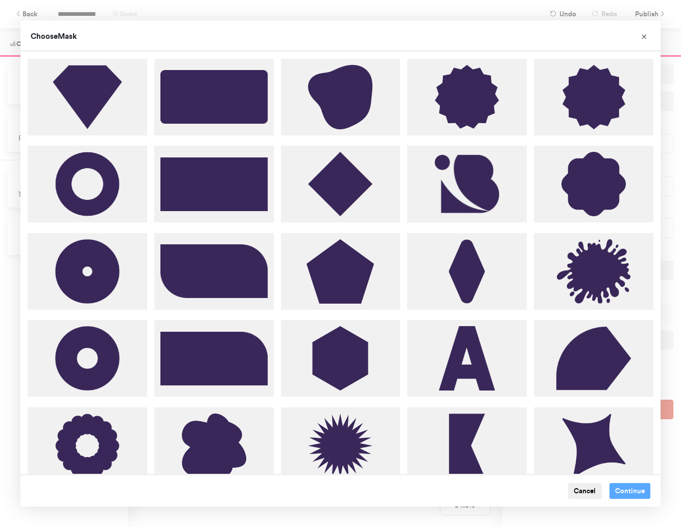
click at [571, 488] on button "Cancel" at bounding box center [585, 491] width 34 height 16
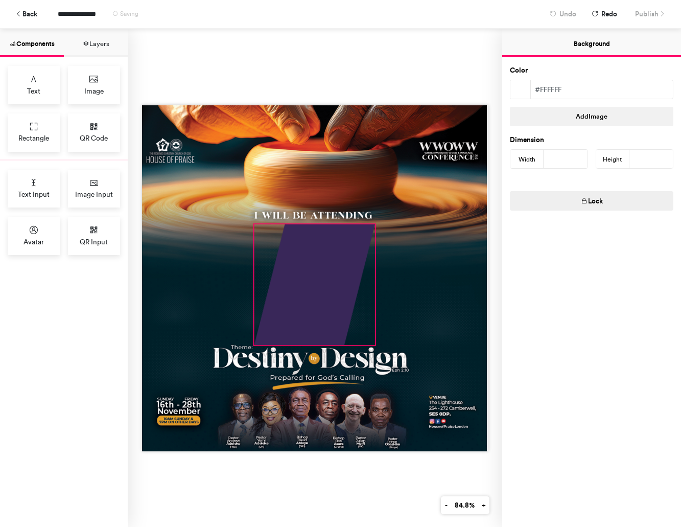
click at [293, 309] on div at bounding box center [314, 284] width 121 height 121
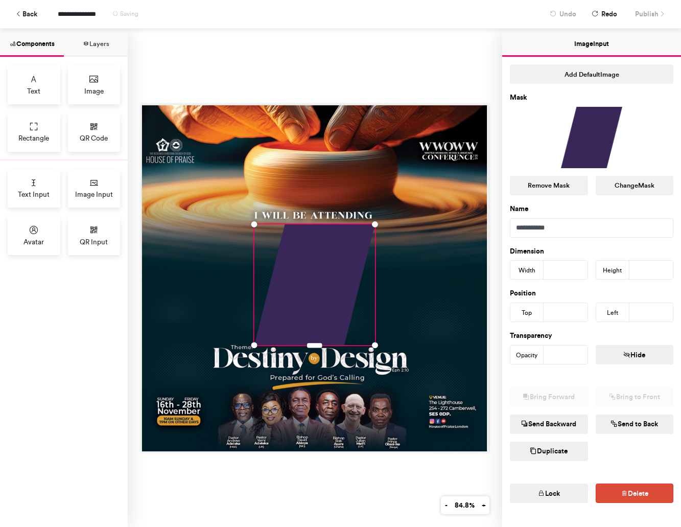
scroll to position [20, 0]
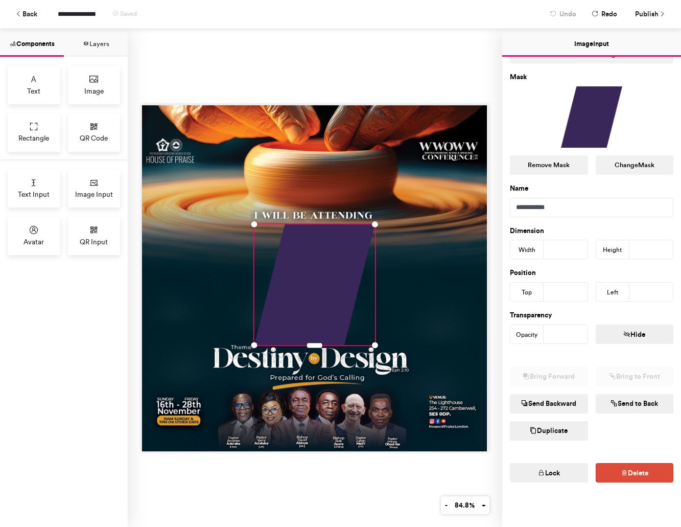
click at [102, 47] on button "Layers" at bounding box center [96, 43] width 64 height 28
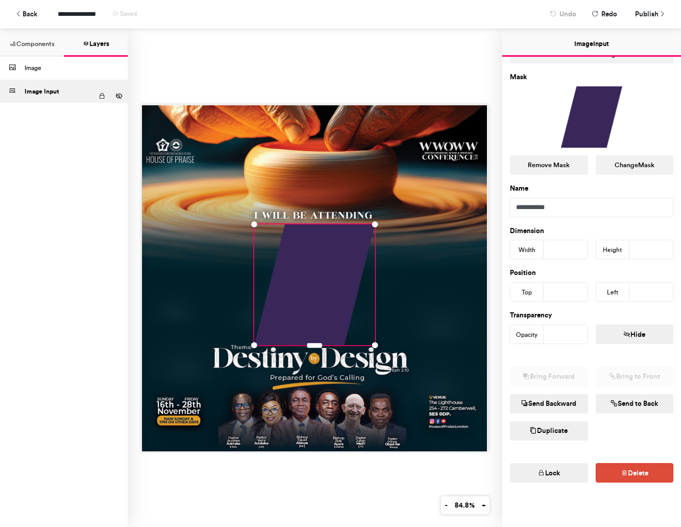
click at [41, 45] on button "Components" at bounding box center [32, 43] width 64 height 28
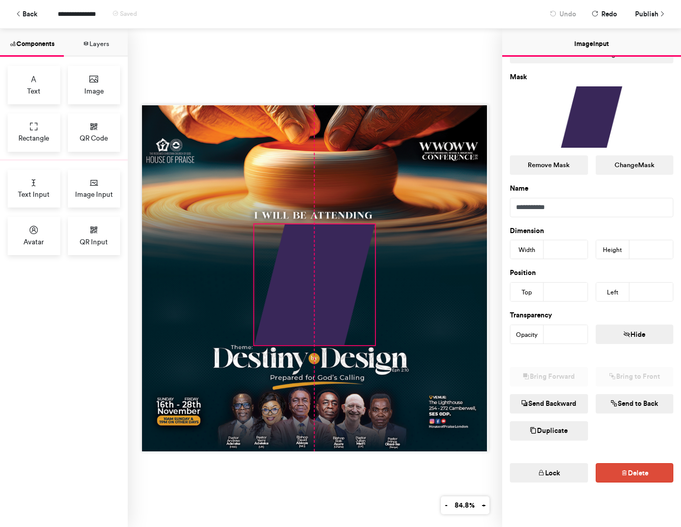
click at [339, 261] on div at bounding box center [314, 284] width 121 height 121
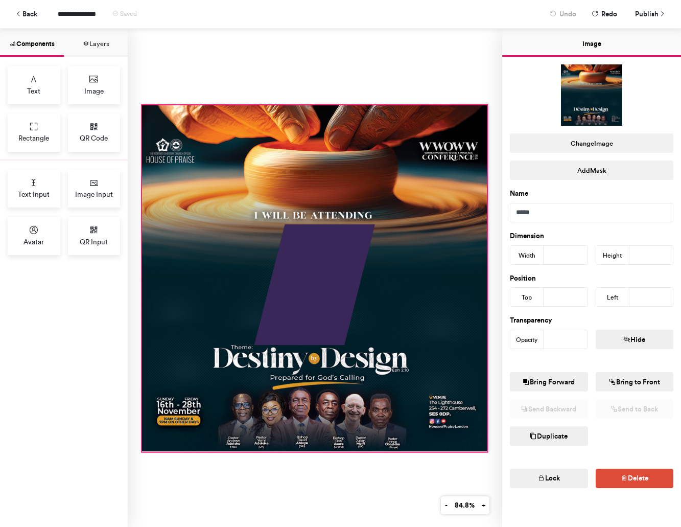
click at [179, 241] on div at bounding box center [314, 278] width 345 height 347
click at [299, 263] on div at bounding box center [314, 284] width 121 height 121
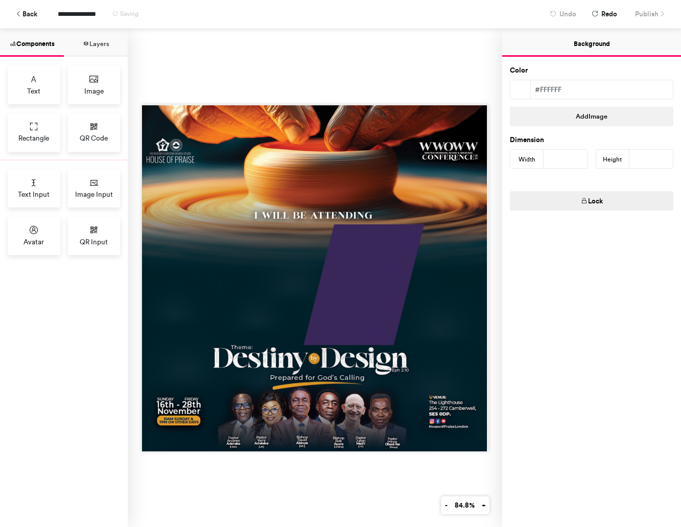
click at [370, 268] on div at bounding box center [364, 284] width 121 height 121
click at [379, 295] on div at bounding box center [364, 284] width 121 height 121
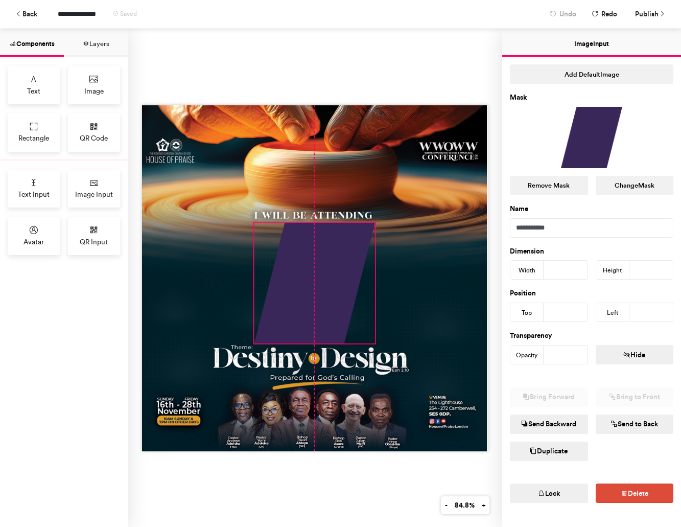
drag, startPoint x: 382, startPoint y: 294, endPoint x: 331, endPoint y: 292, distance: 51.1
click at [331, 292] on div at bounding box center [314, 282] width 121 height 121
type input "***"
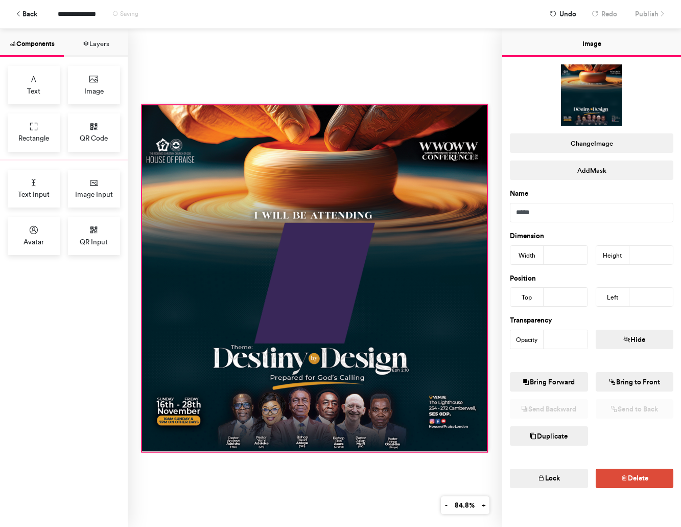
click at [428, 284] on div at bounding box center [314, 278] width 345 height 347
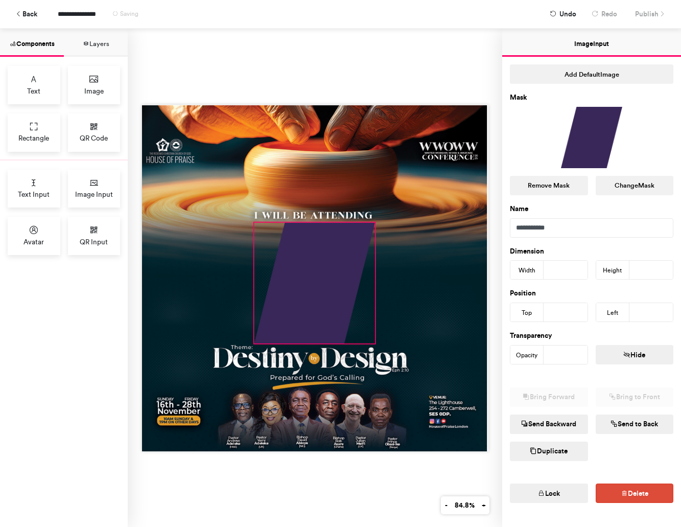
click at [344, 279] on div at bounding box center [314, 282] width 121 height 121
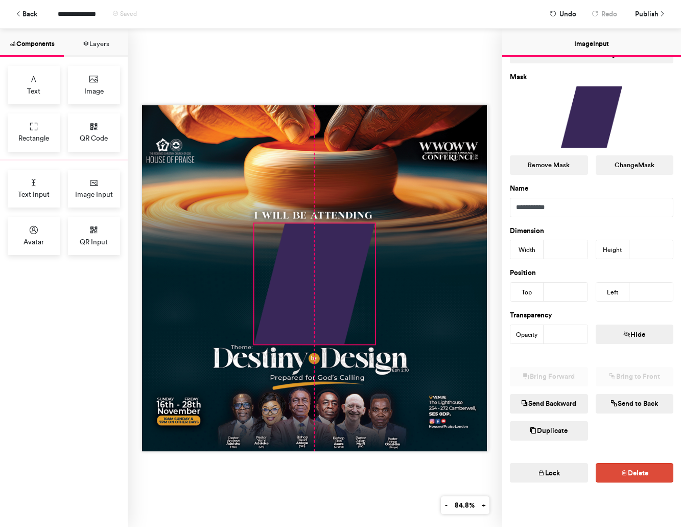
drag, startPoint x: 306, startPoint y: 239, endPoint x: 312, endPoint y: 239, distance: 5.6
click at [312, 239] on div at bounding box center [314, 283] width 121 height 121
type input "***"
click at [312, 239] on div at bounding box center [314, 283] width 121 height 121
click at [651, 14] on span "Publish" at bounding box center [647, 14] width 24 height 18
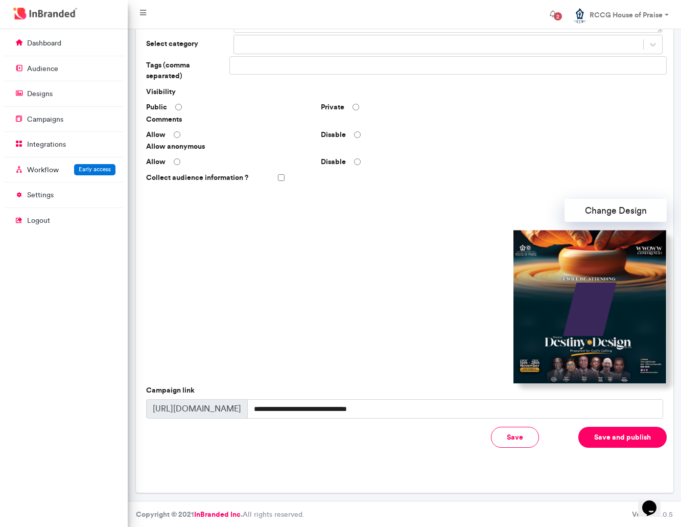
scroll to position [146, 0]
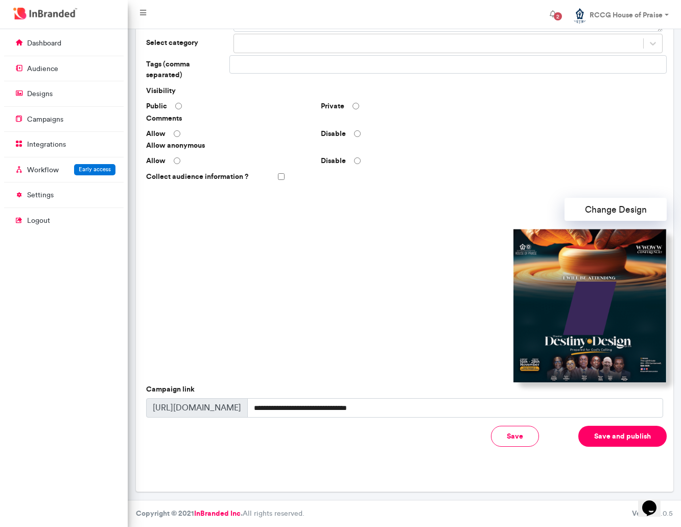
click at [632, 444] on button "Save and publish" at bounding box center [623, 436] width 88 height 21
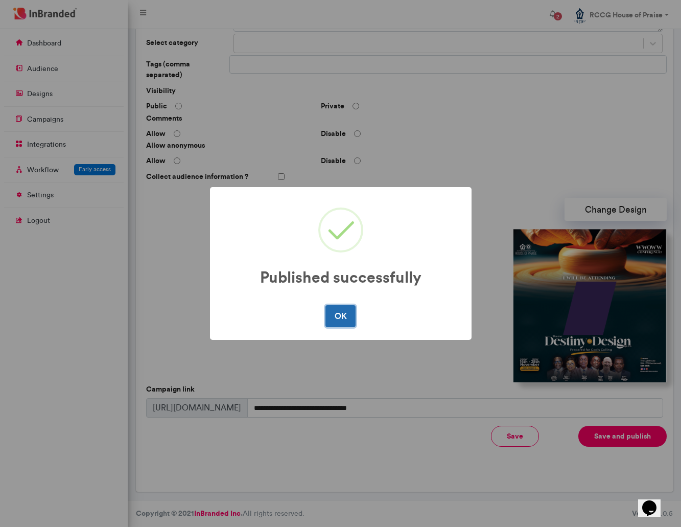
click at [333, 314] on button "OK" at bounding box center [341, 315] width 30 height 21
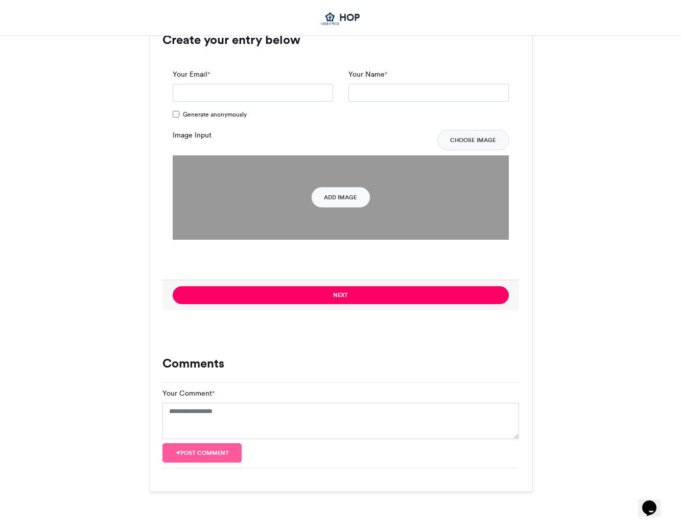
scroll to position [724, 0]
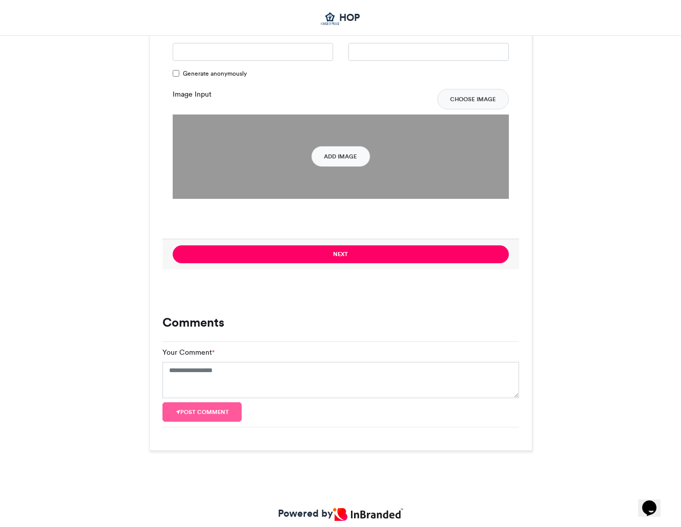
click at [329, 168] on img at bounding box center [341, 156] width 336 height 84
click at [339, 155] on button "Add Image" at bounding box center [340, 156] width 59 height 20
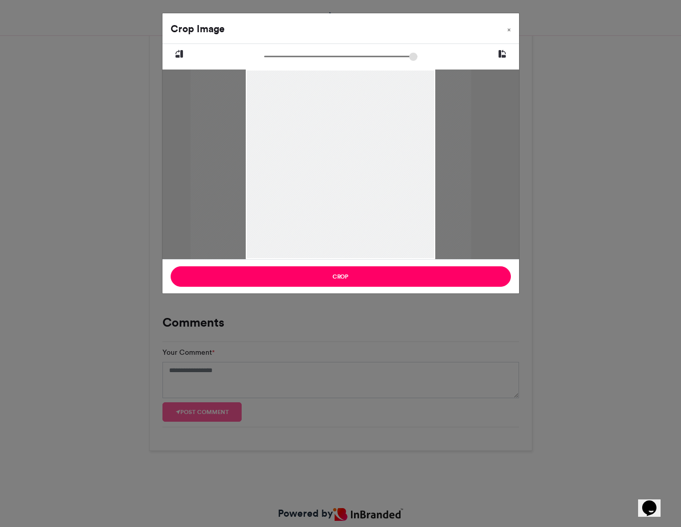
drag, startPoint x: 407, startPoint y: 199, endPoint x: 398, endPoint y: 199, distance: 9.2
click at [398, 199] on div at bounding box center [331, 165] width 281 height 190
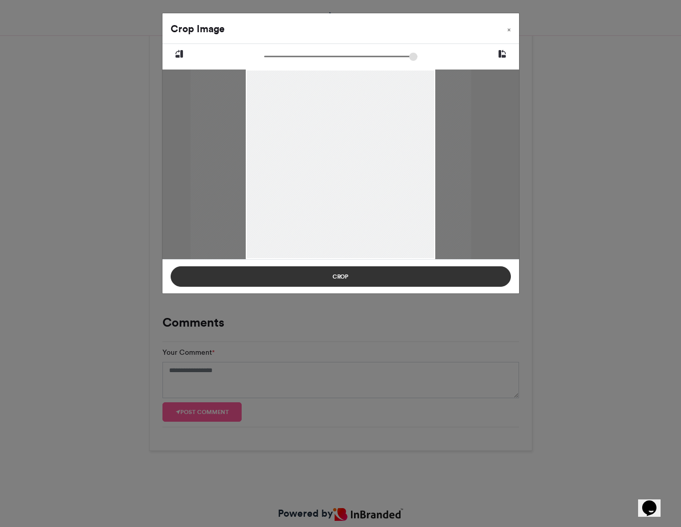
click at [389, 274] on button "Crop" at bounding box center [341, 276] width 340 height 20
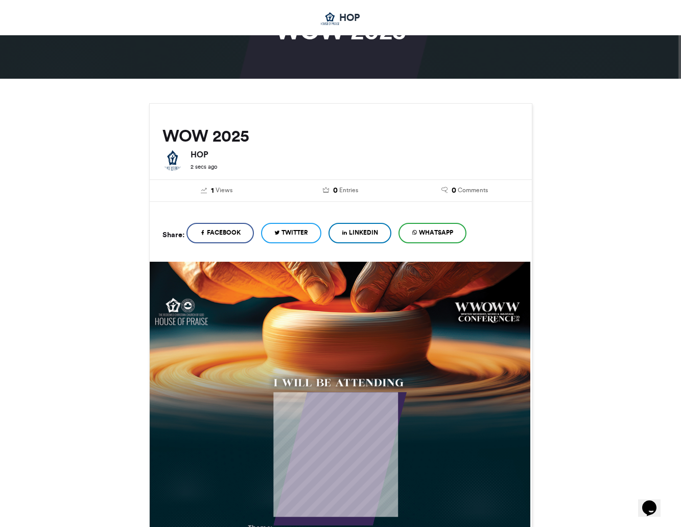
scroll to position [0, 0]
